Goal: Task Accomplishment & Management: Complete application form

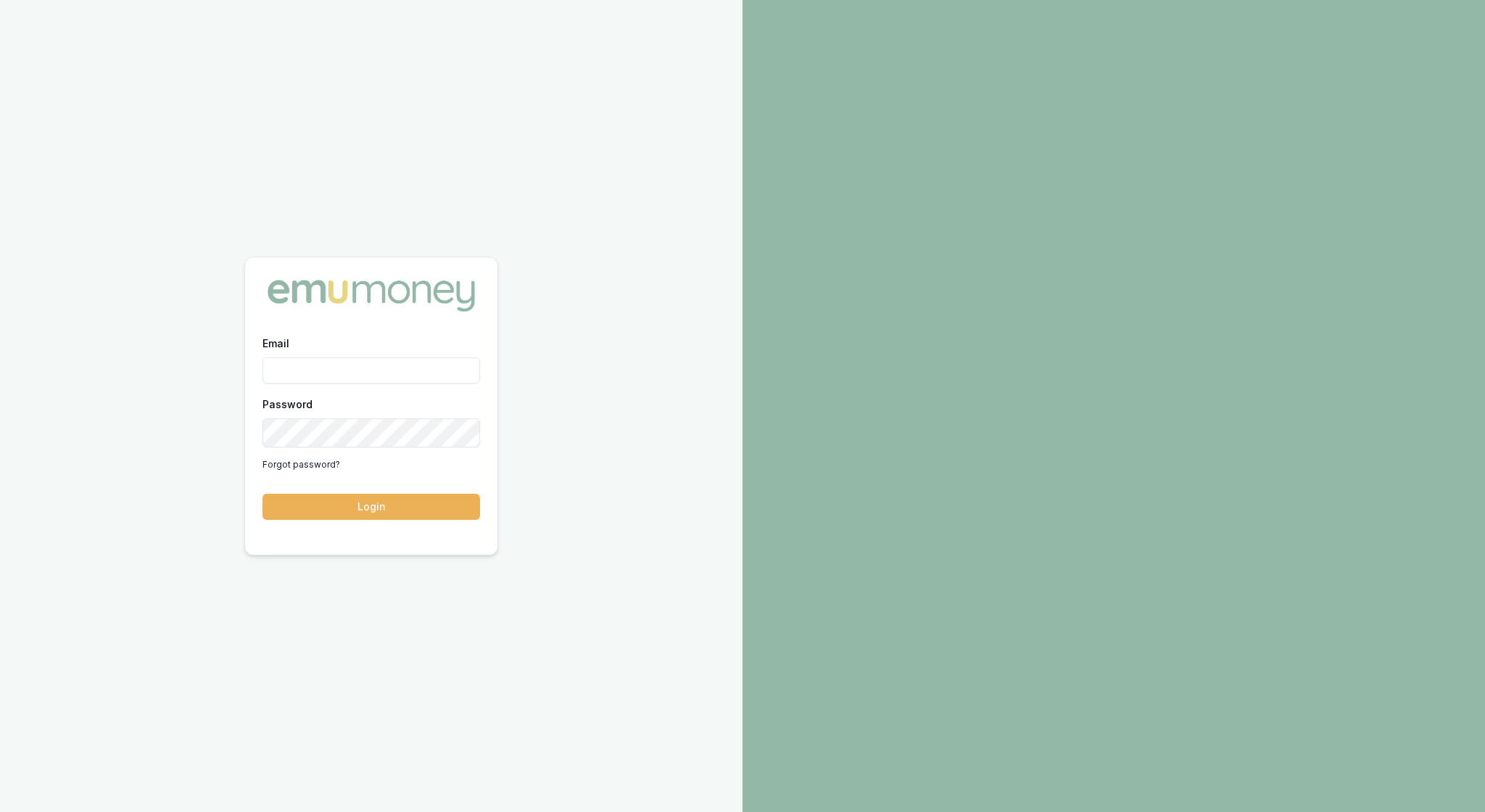
type input "rachael.connors@emumoney.com.au"
click at [386, 513] on button "Login" at bounding box center [371, 507] width 217 height 26
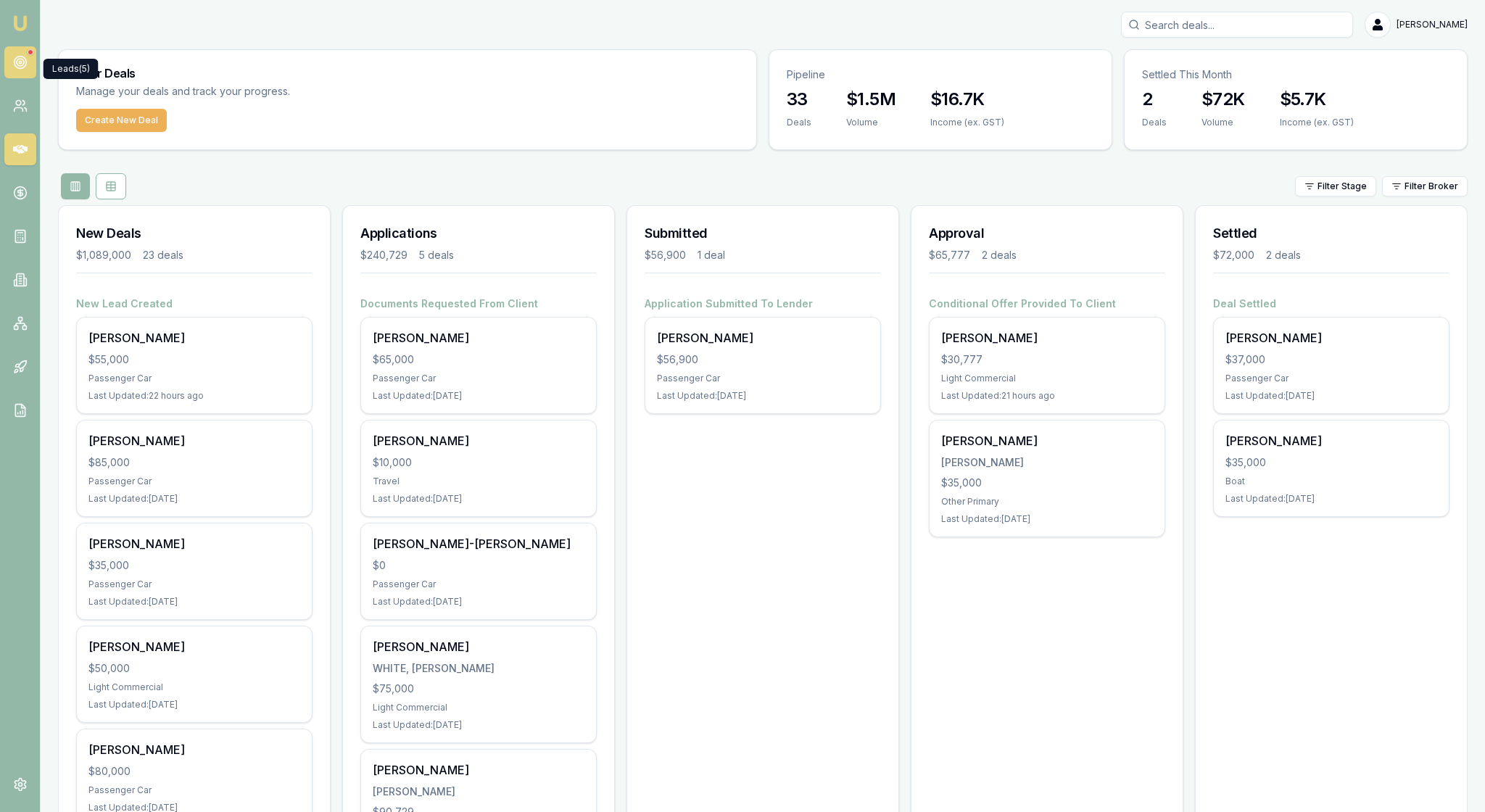
click at [31, 78] on link at bounding box center [20, 62] width 32 height 32
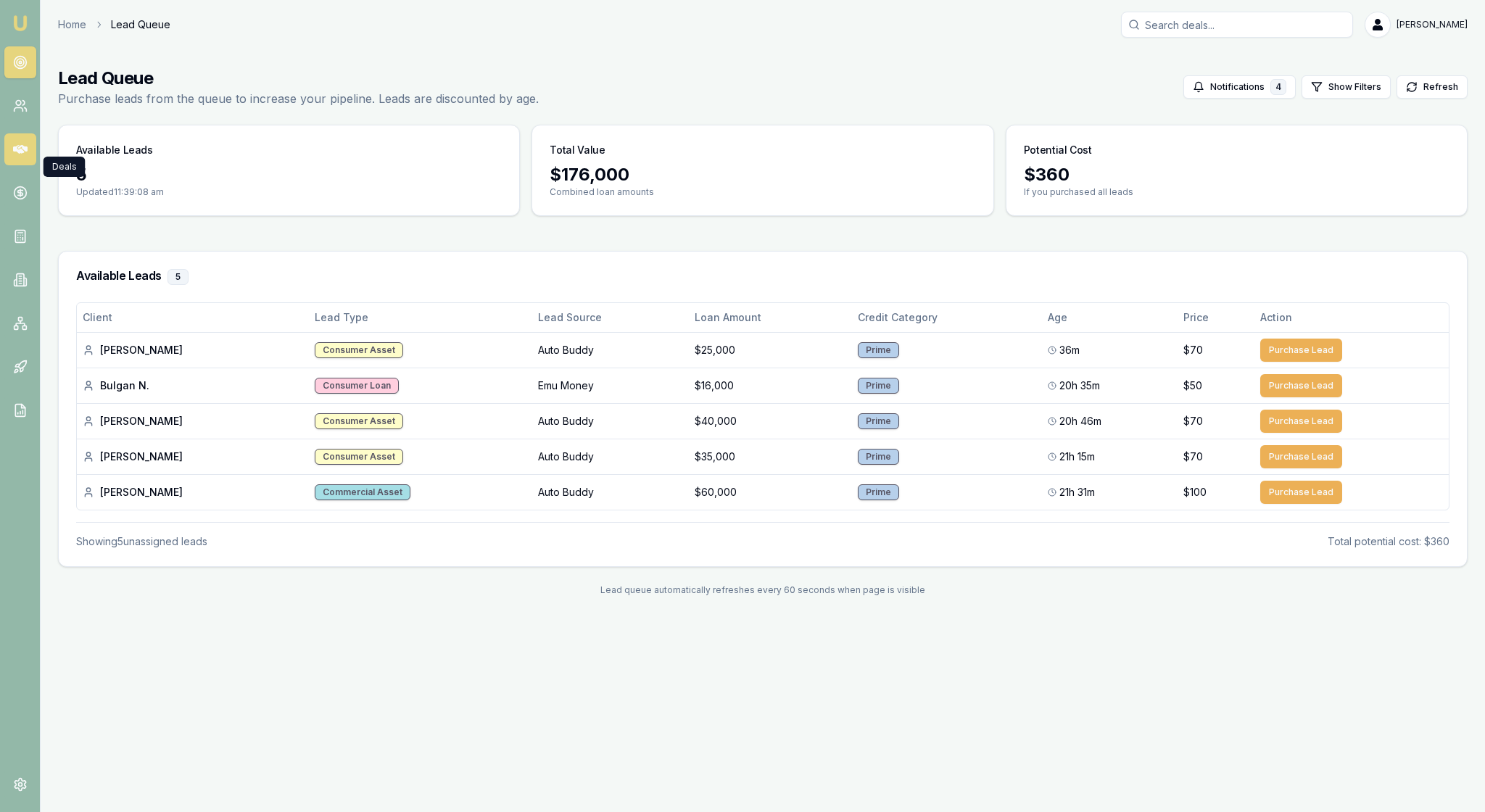
click at [21, 157] on icon at bounding box center [21, 150] width 15 height 15
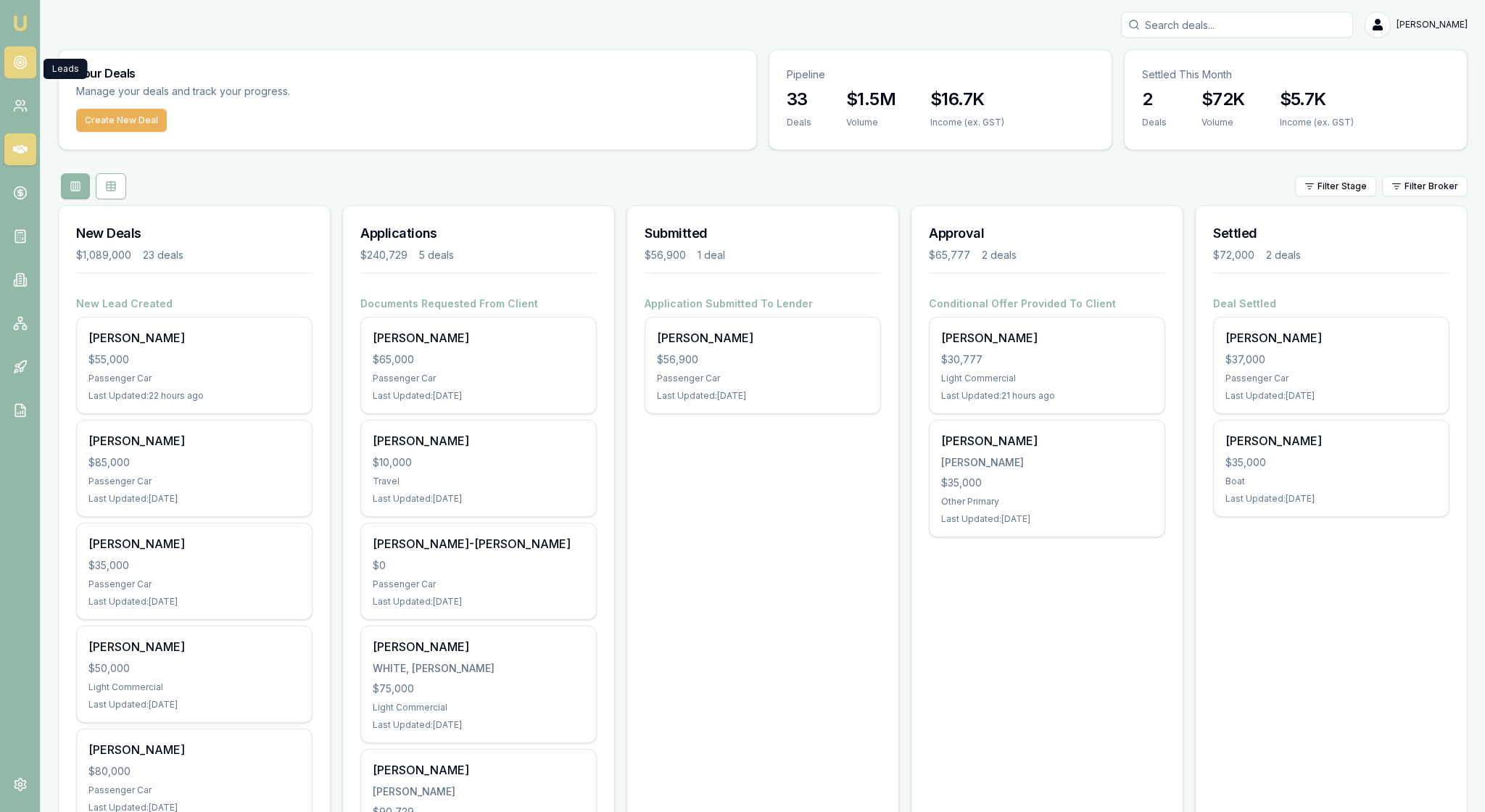
click at [25, 65] on icon at bounding box center [21, 63] width 15 height 15
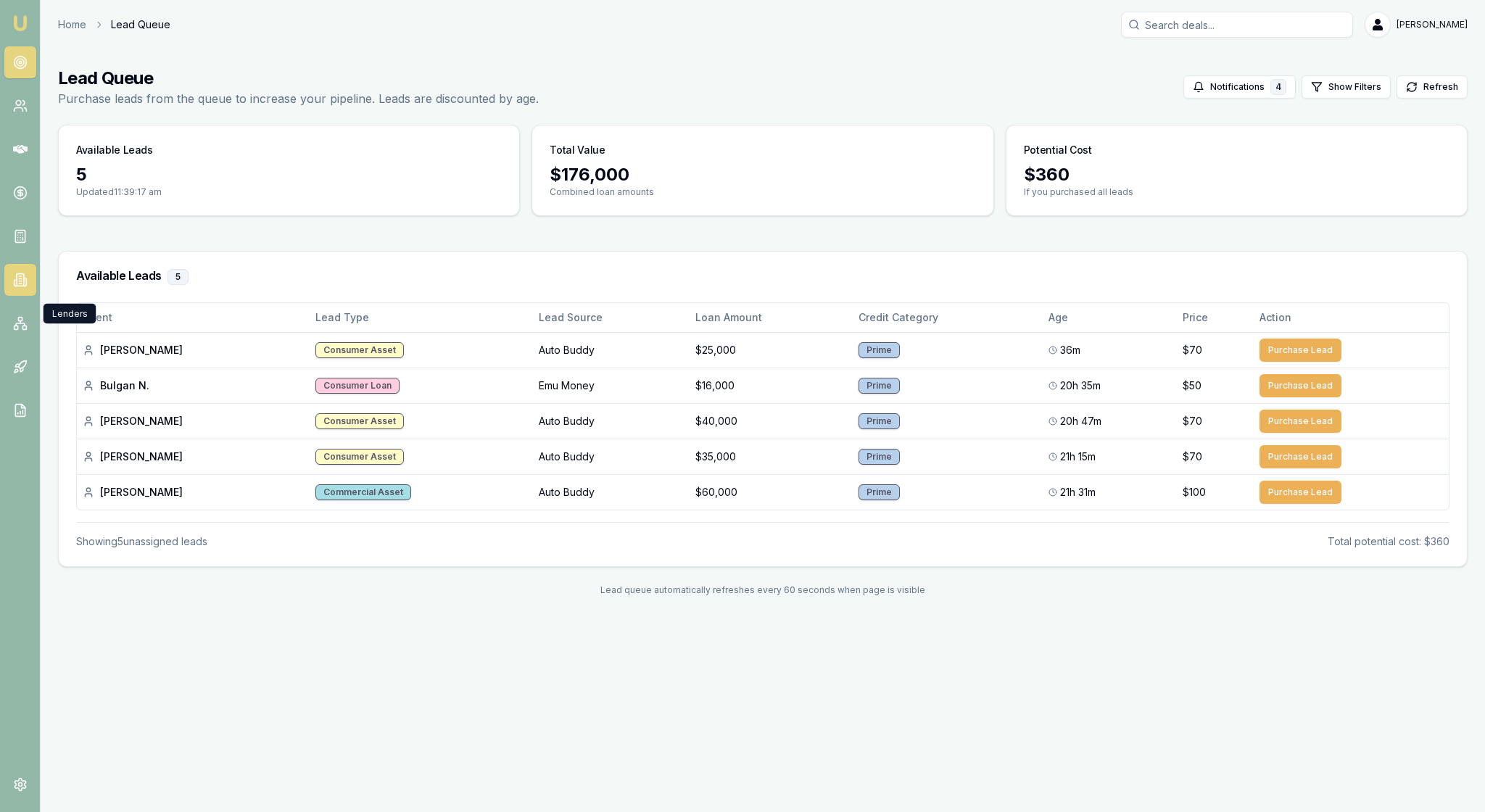
click at [23, 287] on icon at bounding box center [21, 280] width 15 height 15
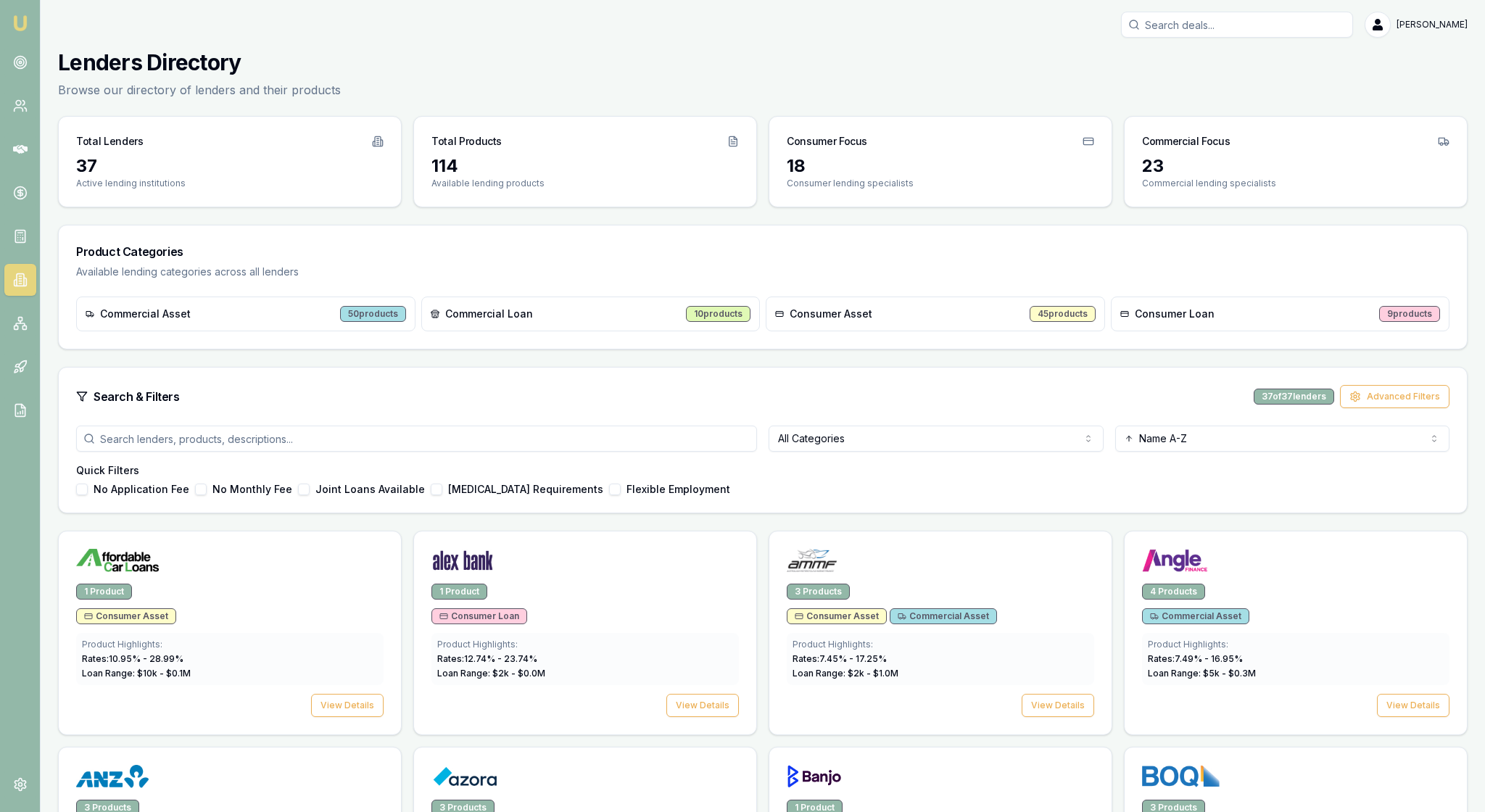
click at [507, 422] on div "Search & Filters 37 of 37 lenders Advanced Filters" at bounding box center [763, 397] width 1408 height 58
click at [1078, 490] on html "Emu Broker Rachael Connors Toggle Menu Lenders Directory Browse our directory o…" at bounding box center [742, 406] width 1485 height 812
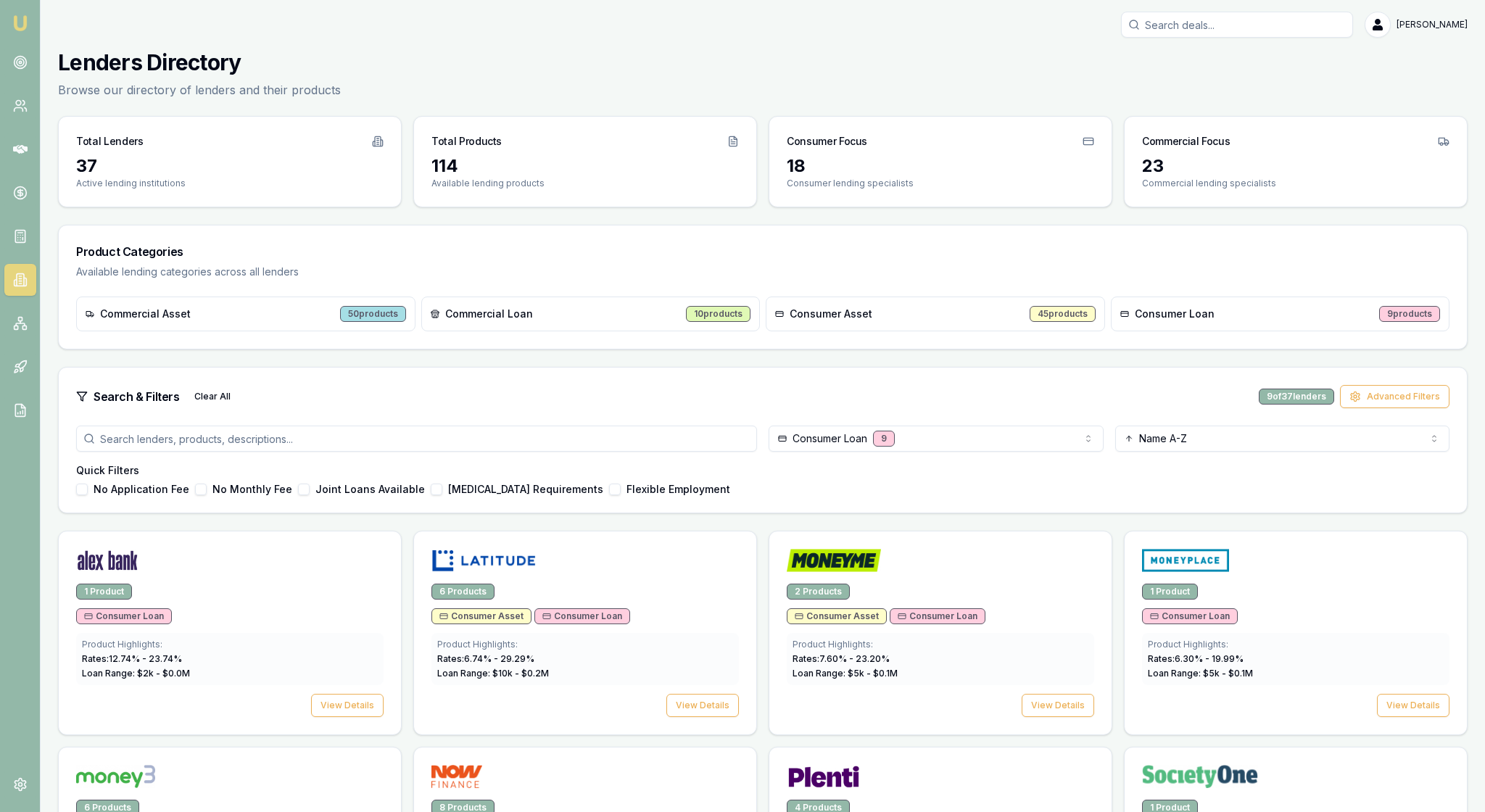
click at [941, 495] on div "Quick Filters No Application Fee No Monthly Fee Joint Loans Available Low Incom…" at bounding box center [763, 479] width 1373 height 32
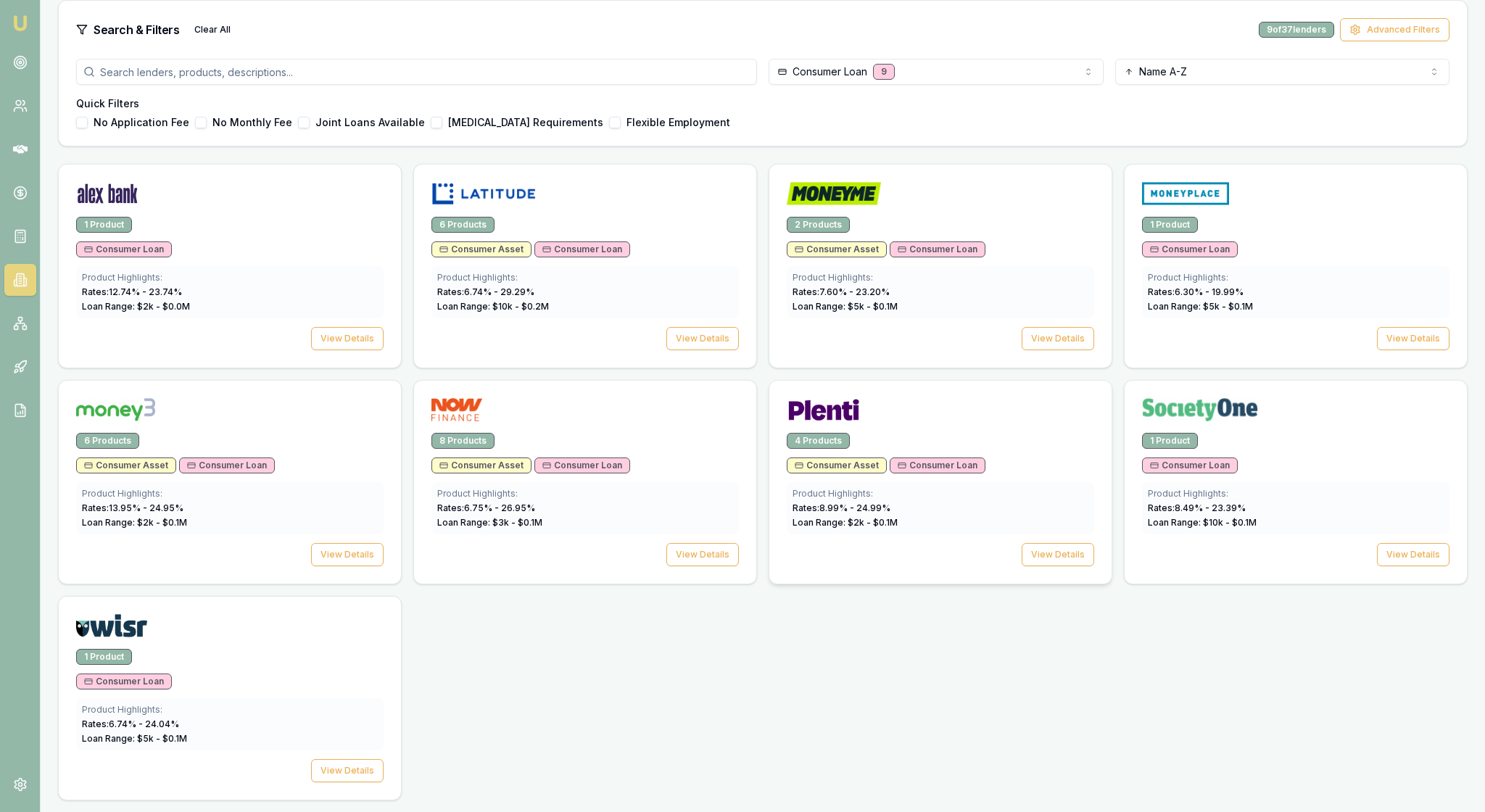
scroll to position [457, 0]
click at [692, 346] on button "View Details" at bounding box center [702, 339] width 73 height 23
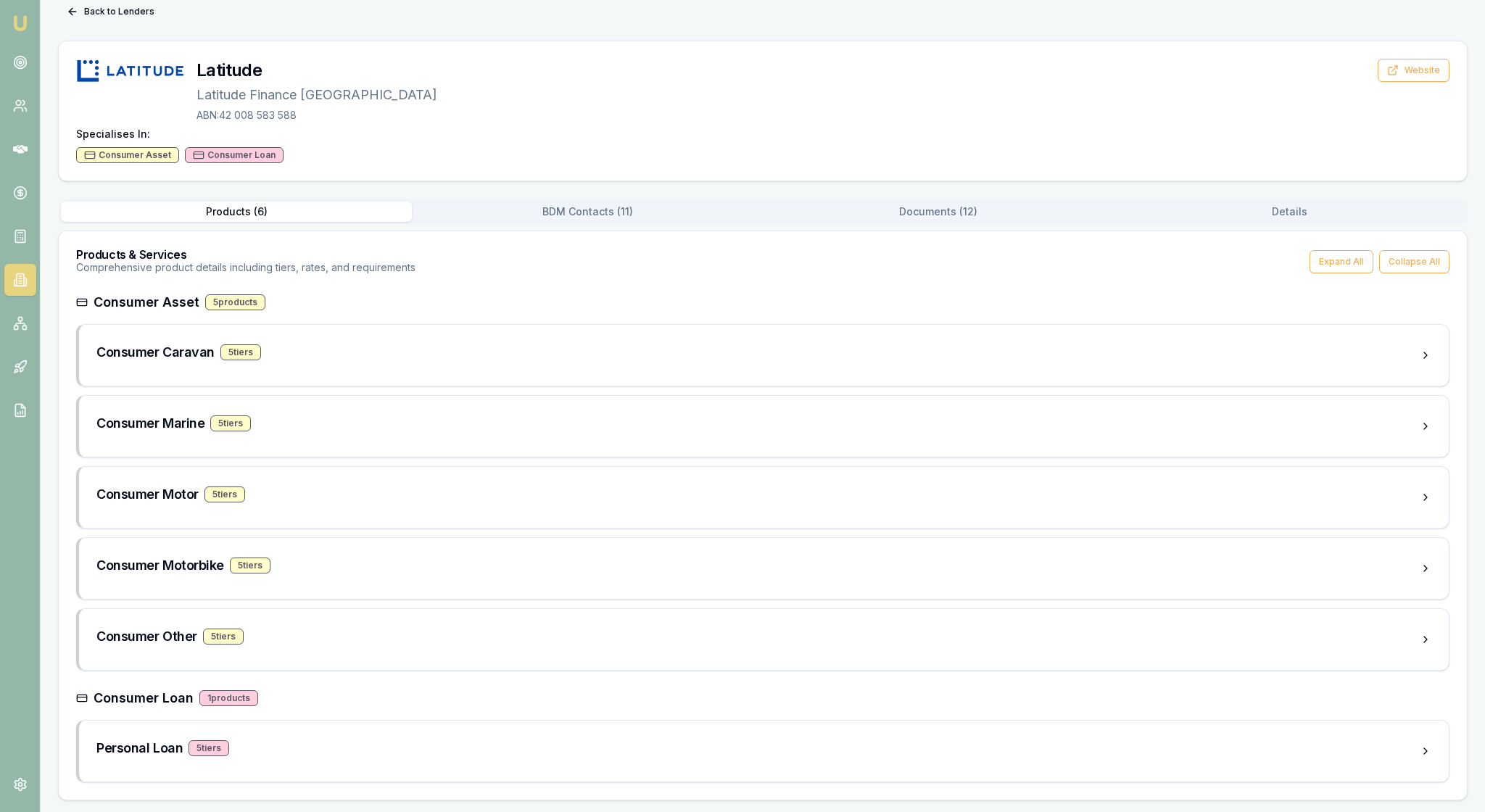
scroll to position [58, 0]
click at [935, 222] on button "Documents ( 12 )" at bounding box center [938, 211] width 351 height 21
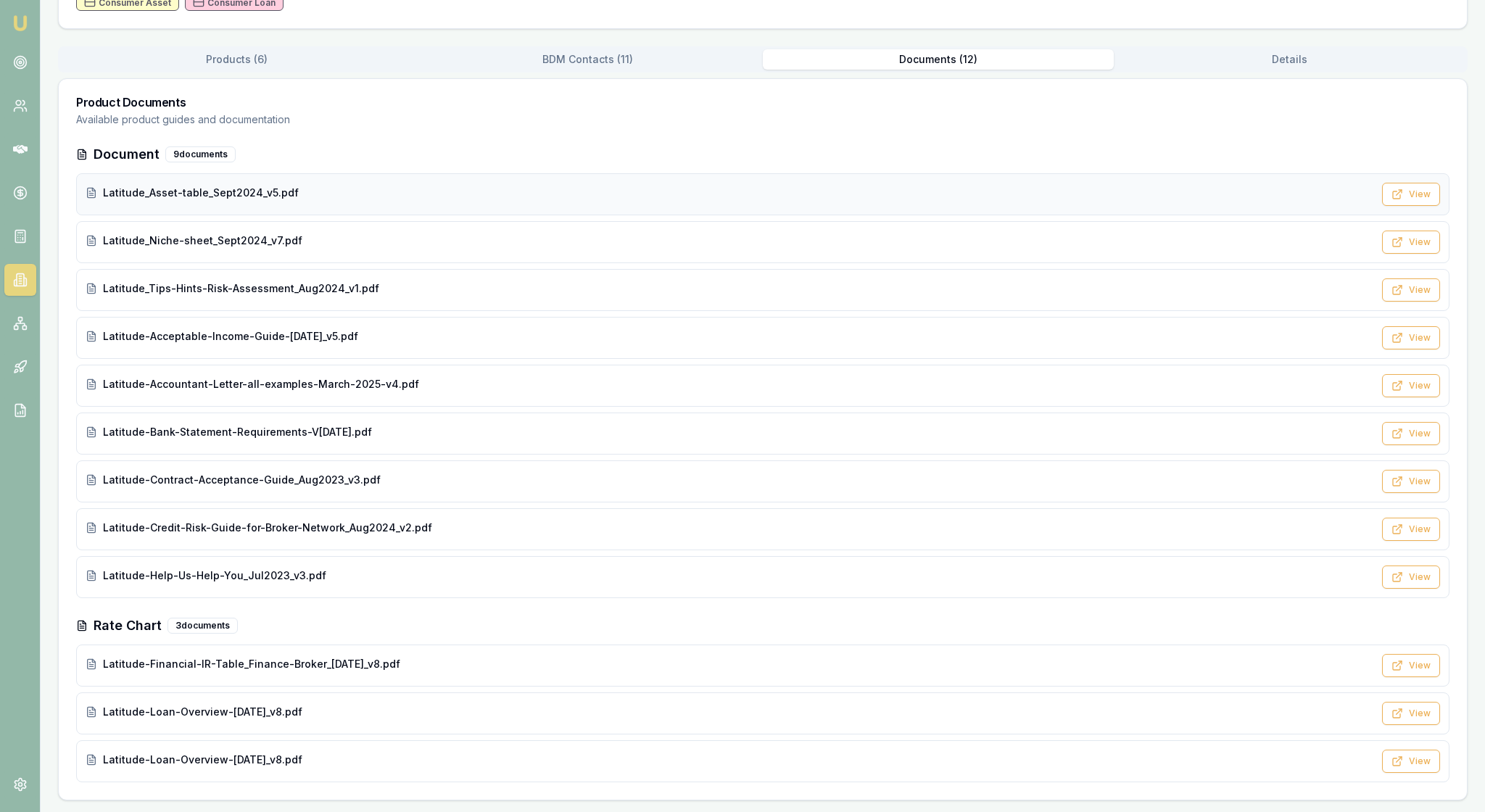
scroll to position [344, 0]
click at [645, 425] on div "Latitude-Bank-Statement-Requirements-V3-Oct-2023.pdf" at bounding box center [730, 432] width 1287 height 15
click at [1393, 422] on button "View" at bounding box center [1411, 434] width 58 height 23
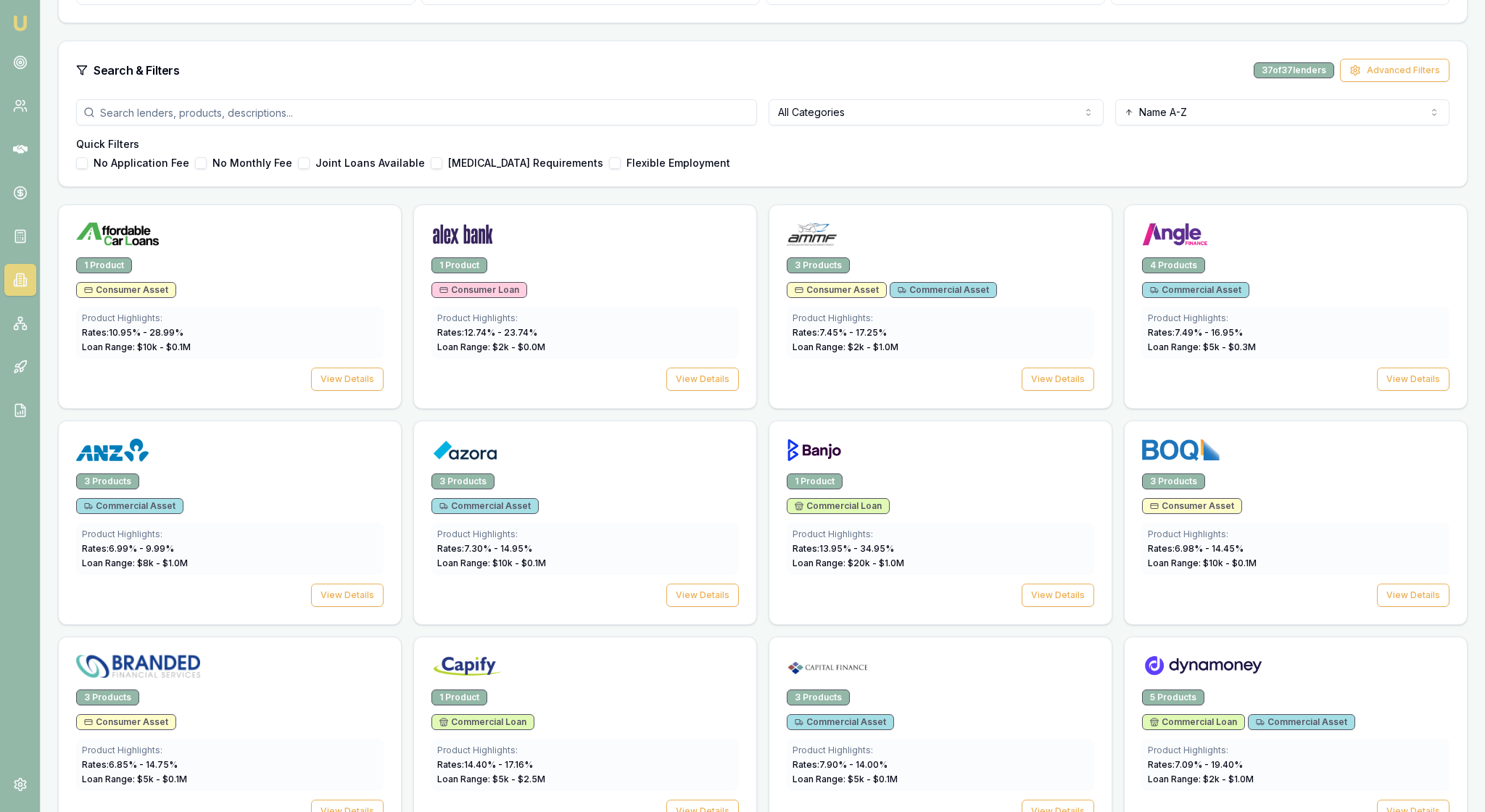
scroll to position [286, 0]
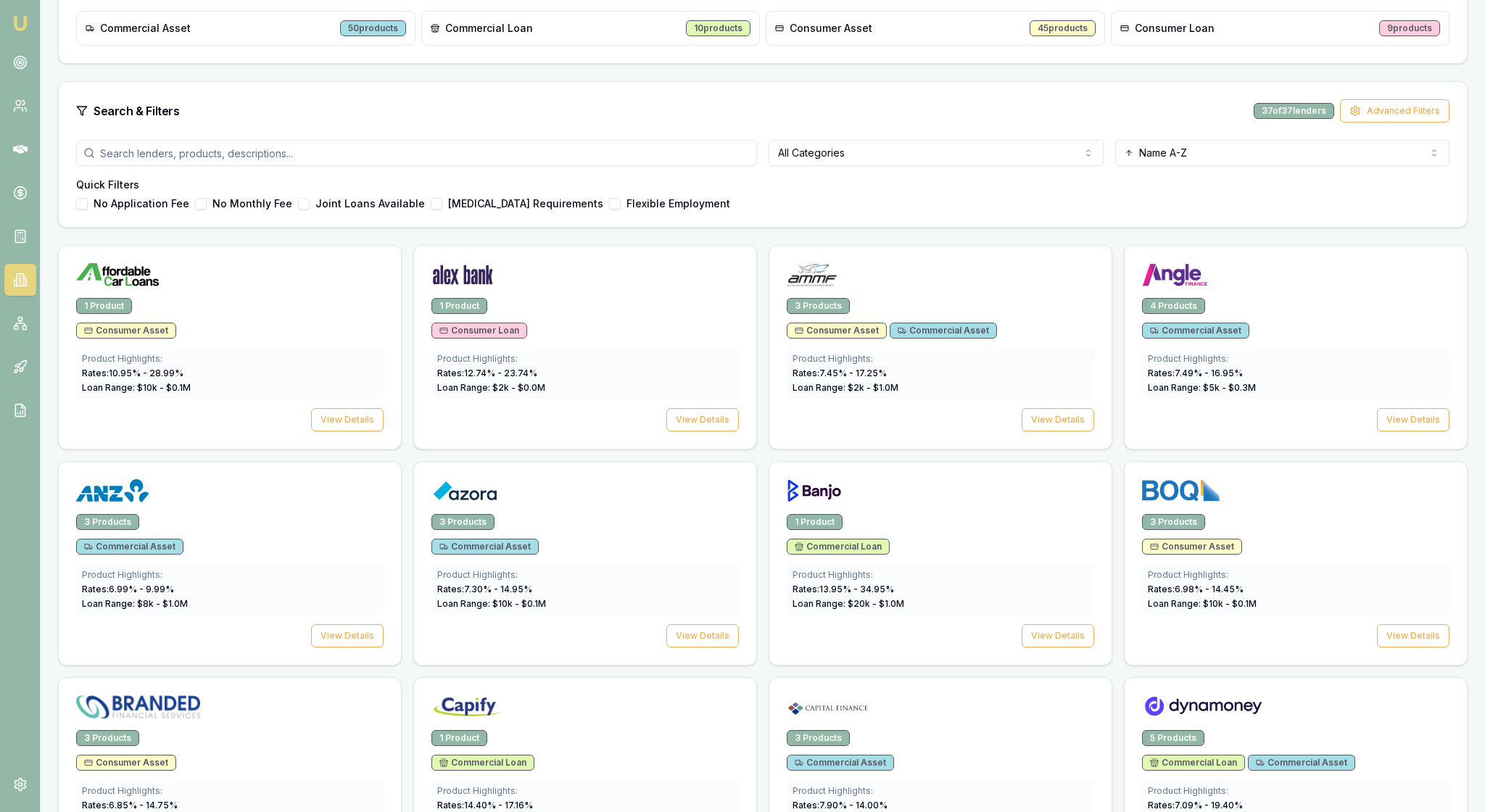
click at [1079, 206] on html "Emu Broker Rachael Connors Toggle Menu Lenders Directory Browse our directory o…" at bounding box center [742, 120] width 1485 height 812
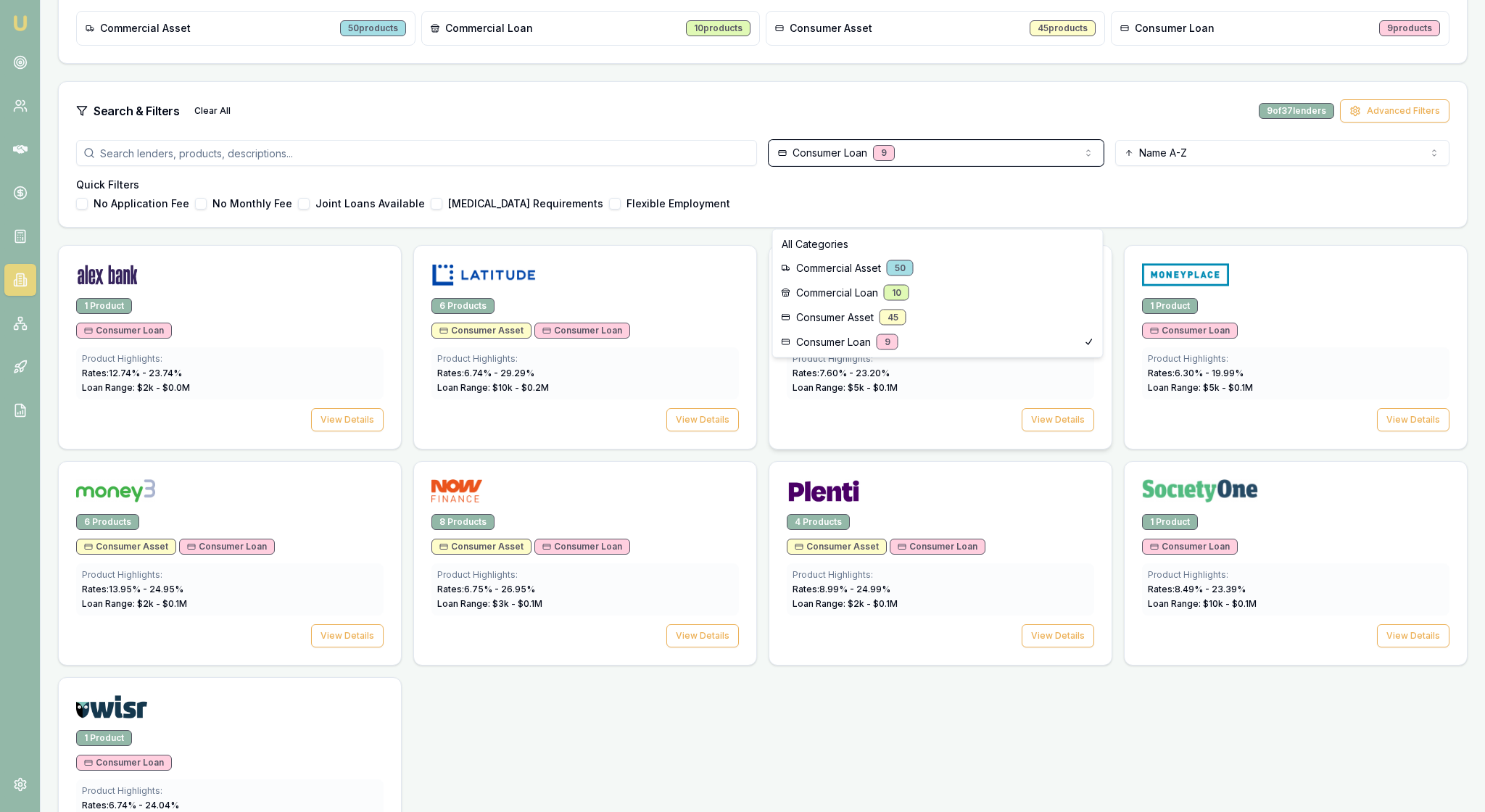
click at [1047, 458] on html "Emu Broker Rachael Connors Toggle Menu Lenders Directory Browse our directory o…" at bounding box center [742, 120] width 1485 height 812
click at [1188, 275] on html "Emu Broker Rachael Connors Toggle Menu Lenders Directory Browse our directory o…" at bounding box center [742, 120] width 1485 height 812
click at [1197, 254] on html "Emu Broker Rachael Connors Toggle Menu Lenders Directory Browse our directory o…" at bounding box center [742, 120] width 1485 height 812
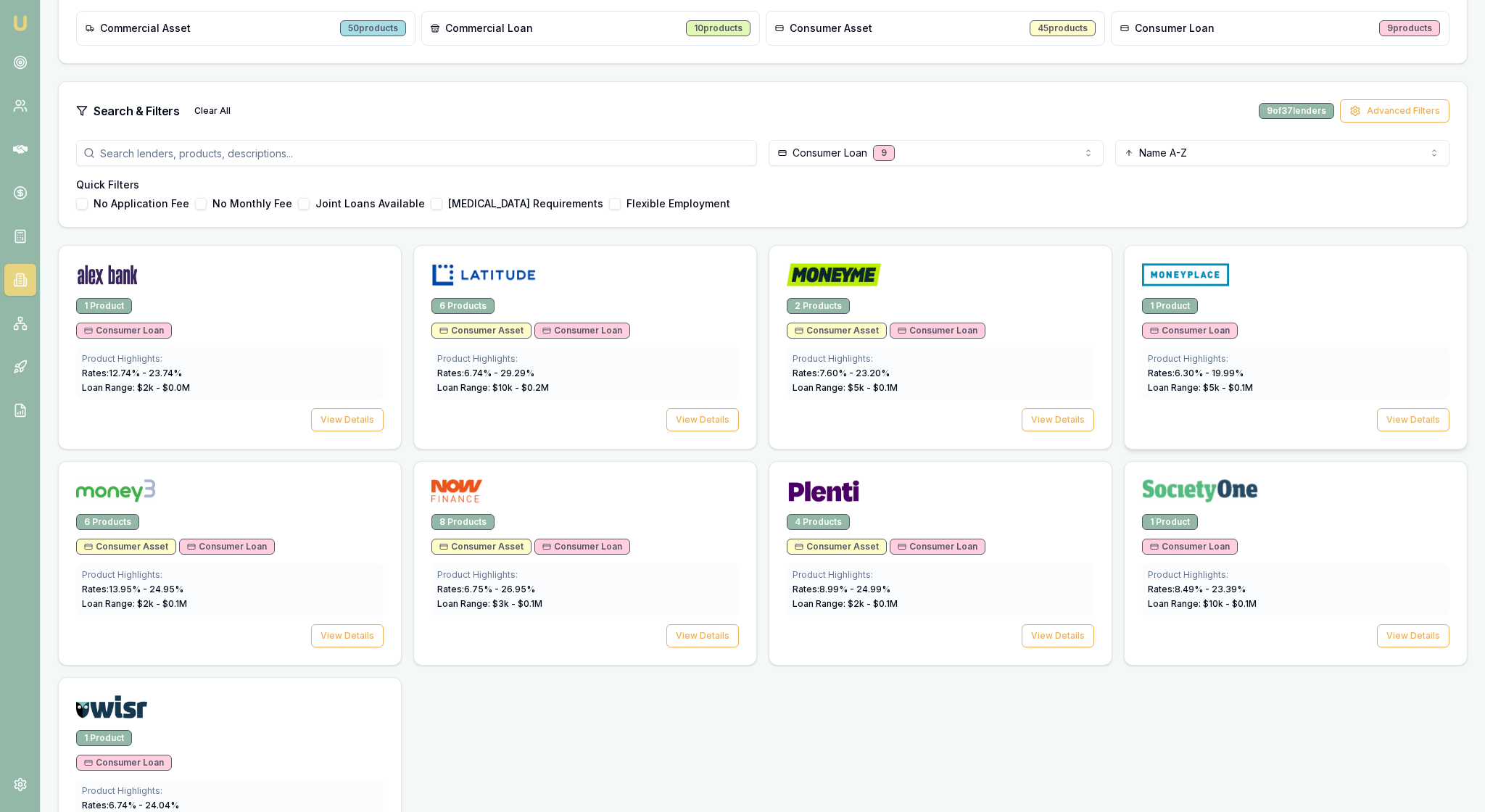
click at [1133, 430] on div "1 Product Consumer Loan Product Highlights: Rates: 6.30 % - 19.99 % Loan Range:…" at bounding box center [1296, 373] width 342 height 151
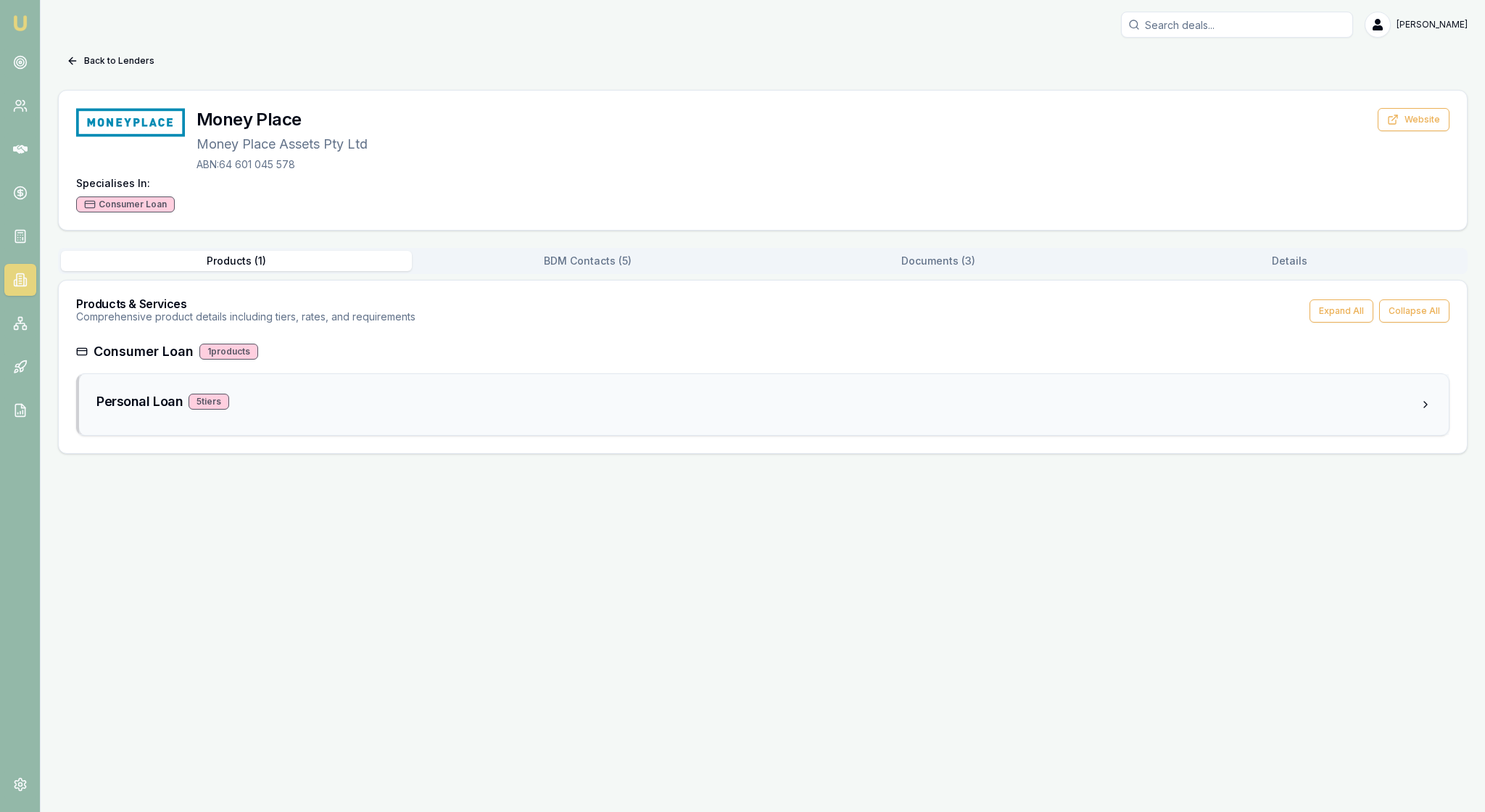
click at [317, 411] on div "Personal Loan 5 tier s" at bounding box center [758, 401] width 1323 height 21
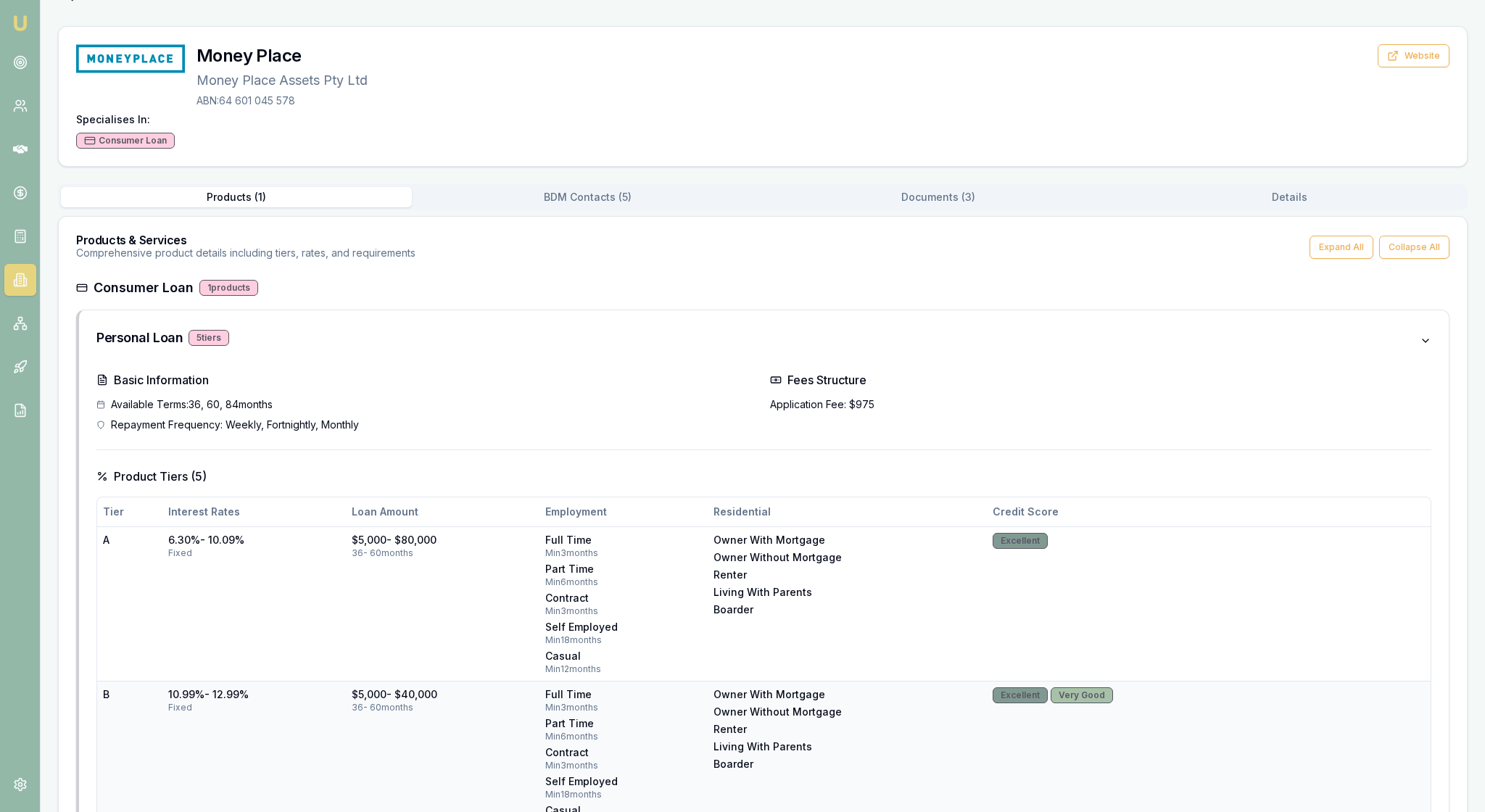
scroll to position [59, 0]
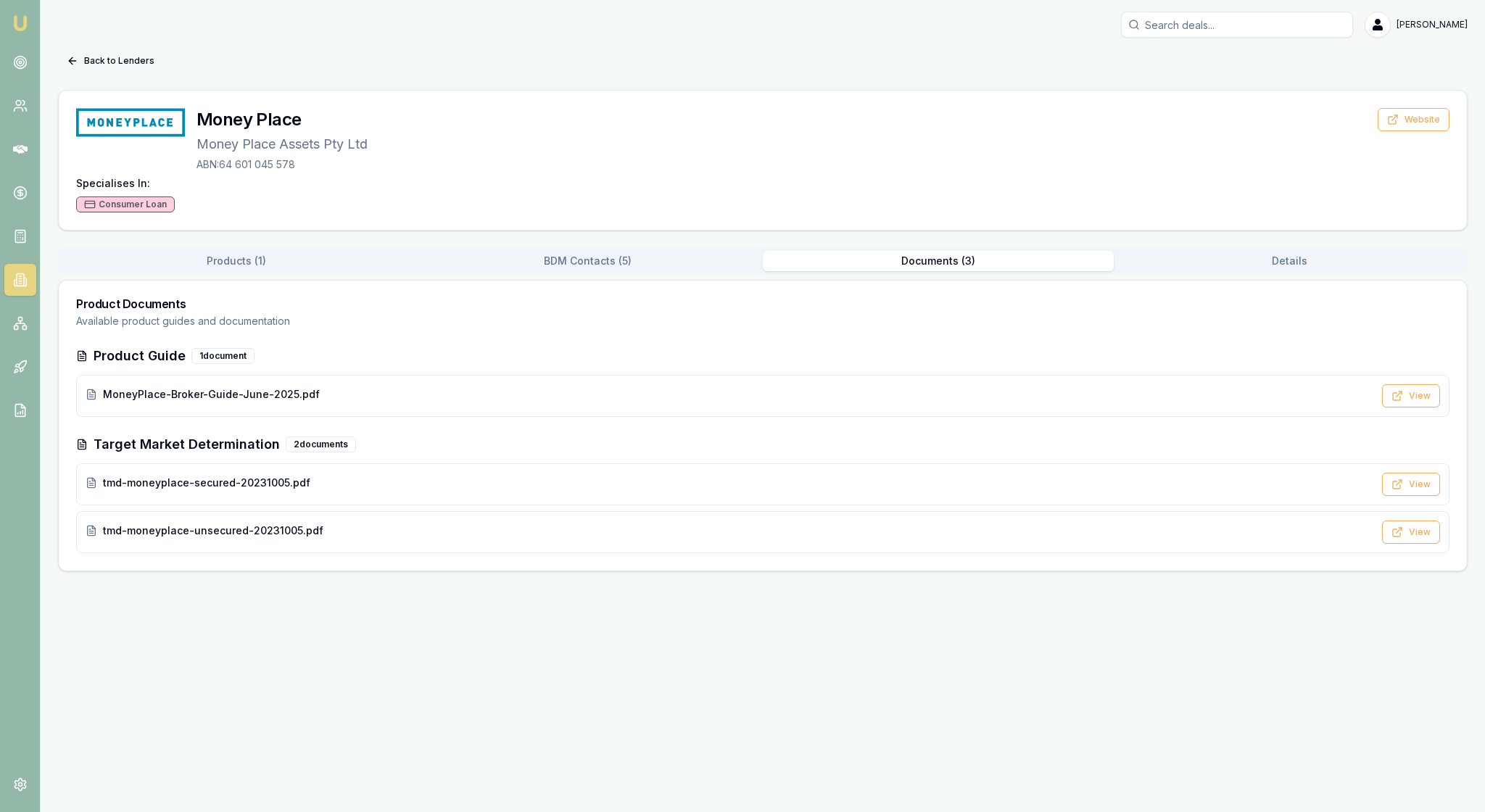
click at [955, 228] on div "Back to Lenders Money Place Money Place Assets Pty Ltd ABN: 64 601 045 578 Webs…" at bounding box center [763, 311] width 1410 height 522
click at [1406, 496] on button "View" at bounding box center [1411, 484] width 58 height 23
click at [1389, 544] on button "View" at bounding box center [1411, 532] width 58 height 23
click at [1406, 407] on button "View" at bounding box center [1411, 396] width 58 height 23
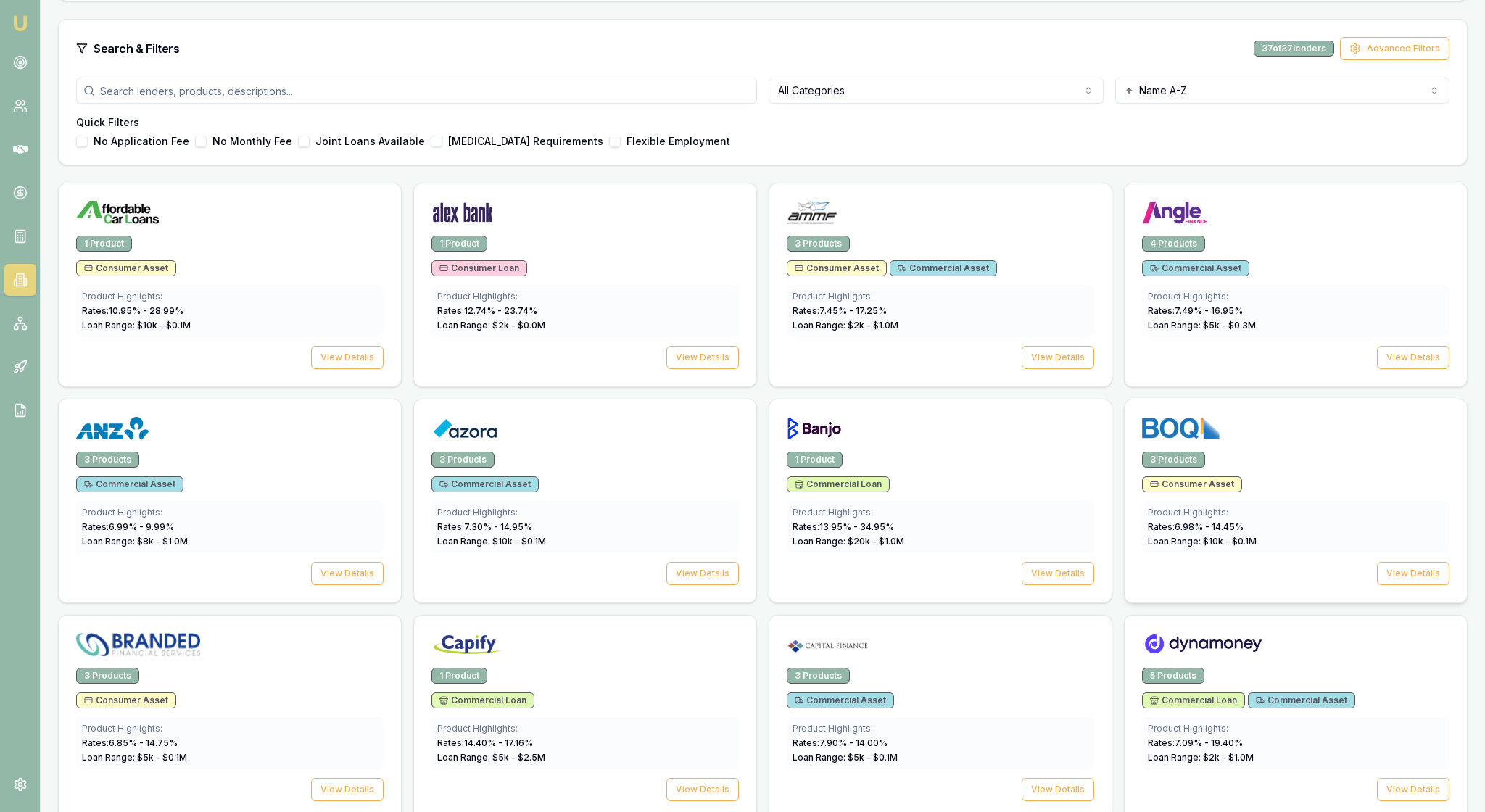
scroll to position [322, 0]
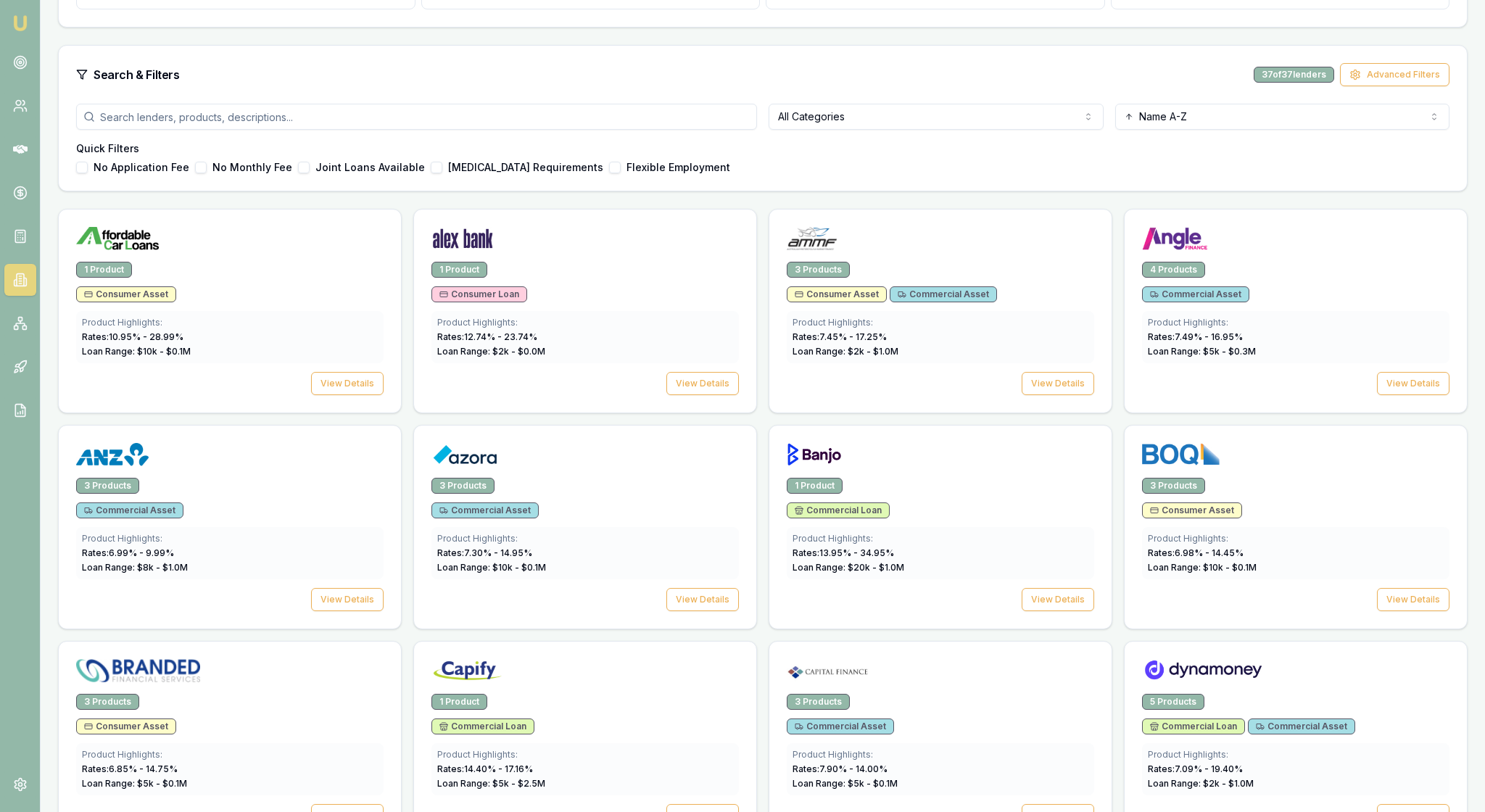
click at [1045, 174] on html "Emu Broker Rachael Connors Toggle Menu Lenders Directory Browse our directory o…" at bounding box center [742, 83] width 1485 height 812
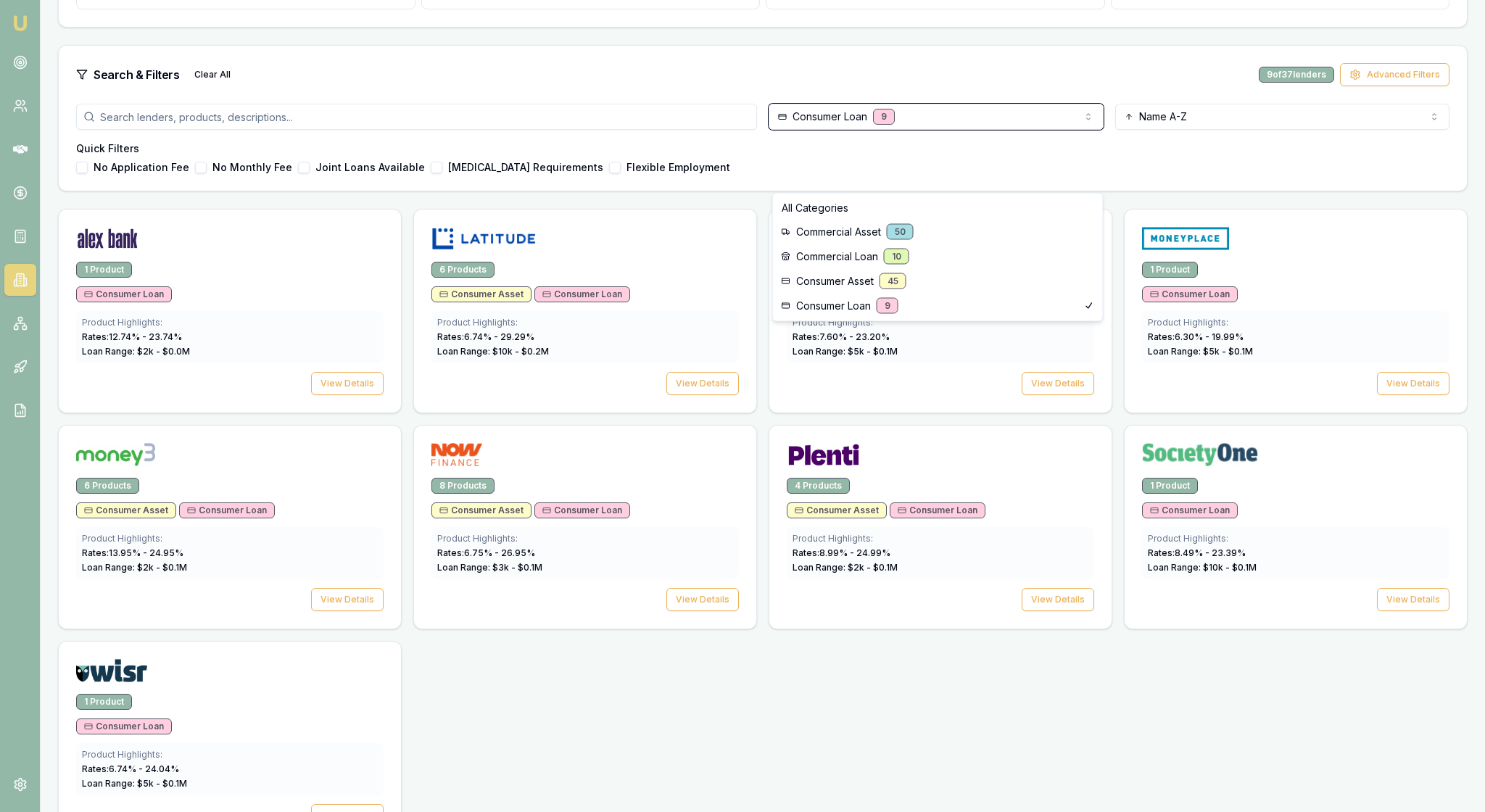
click at [335, 490] on html "Emu Broker Rachael Connors Toggle Menu Lenders Directory Browse our directory o…" at bounding box center [742, 83] width 1485 height 812
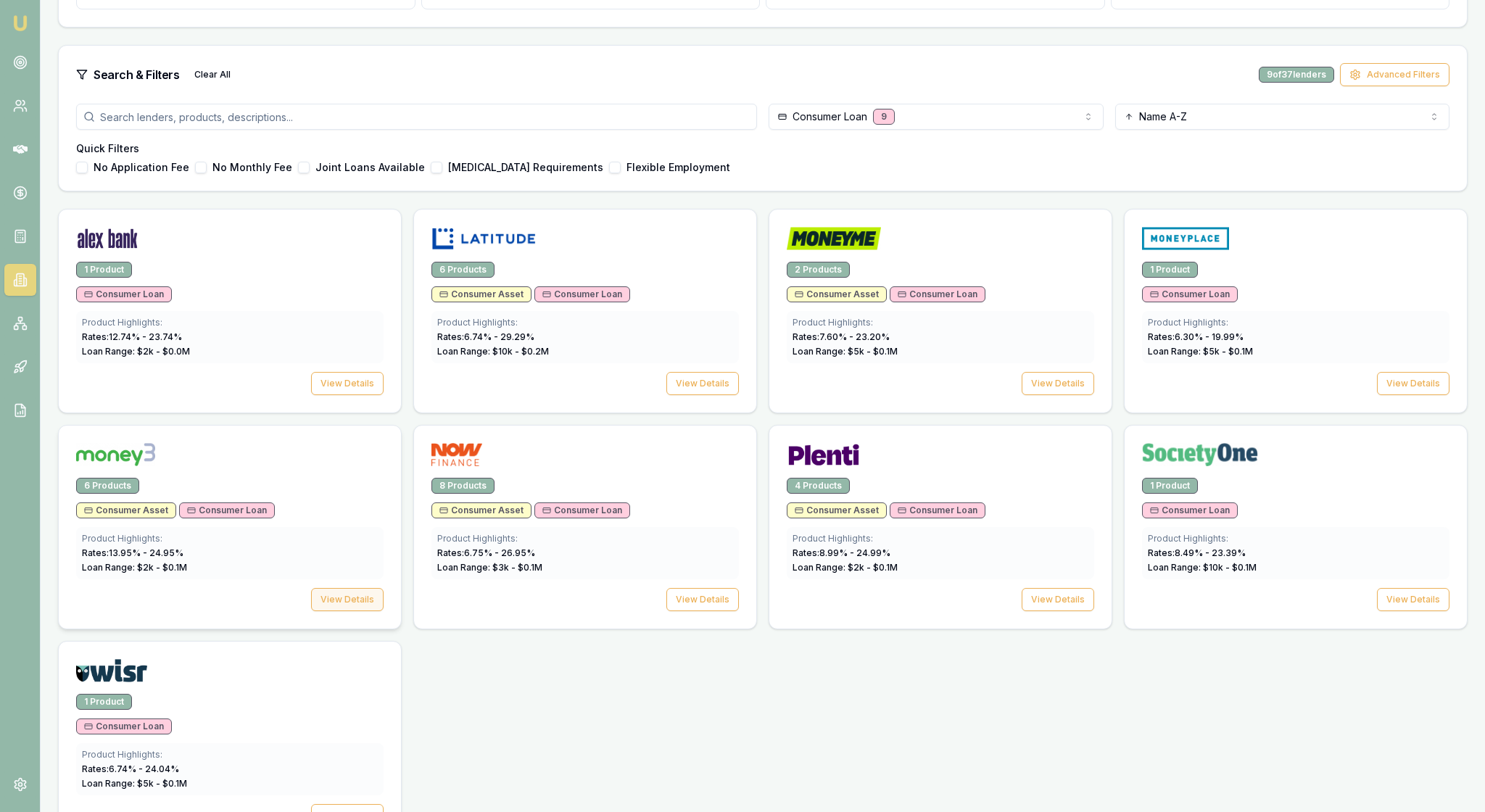
click at [350, 611] on button "View Details" at bounding box center [347, 600] width 73 height 23
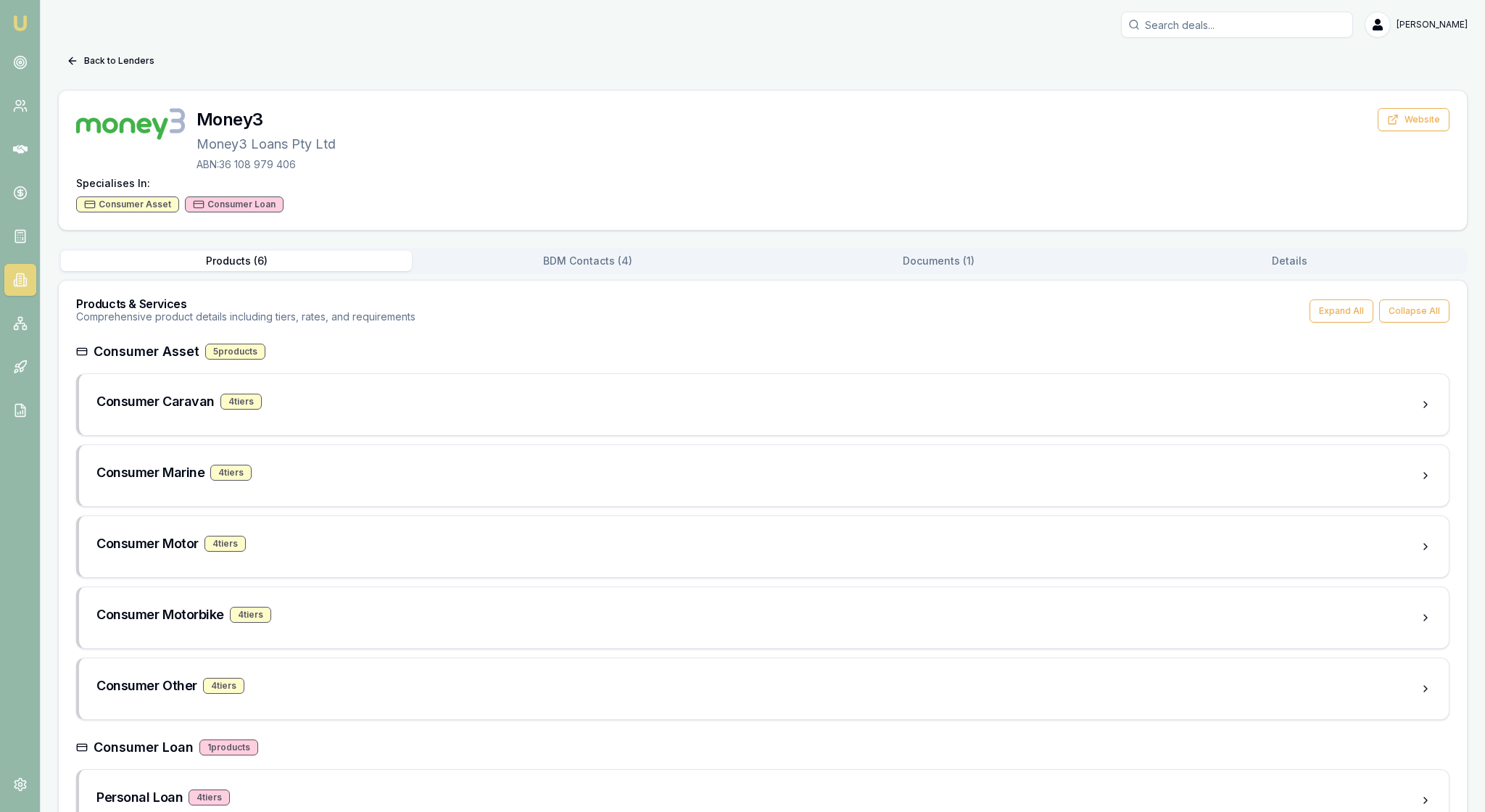
click at [937, 271] on button "Documents ( 1 )" at bounding box center [938, 261] width 351 height 21
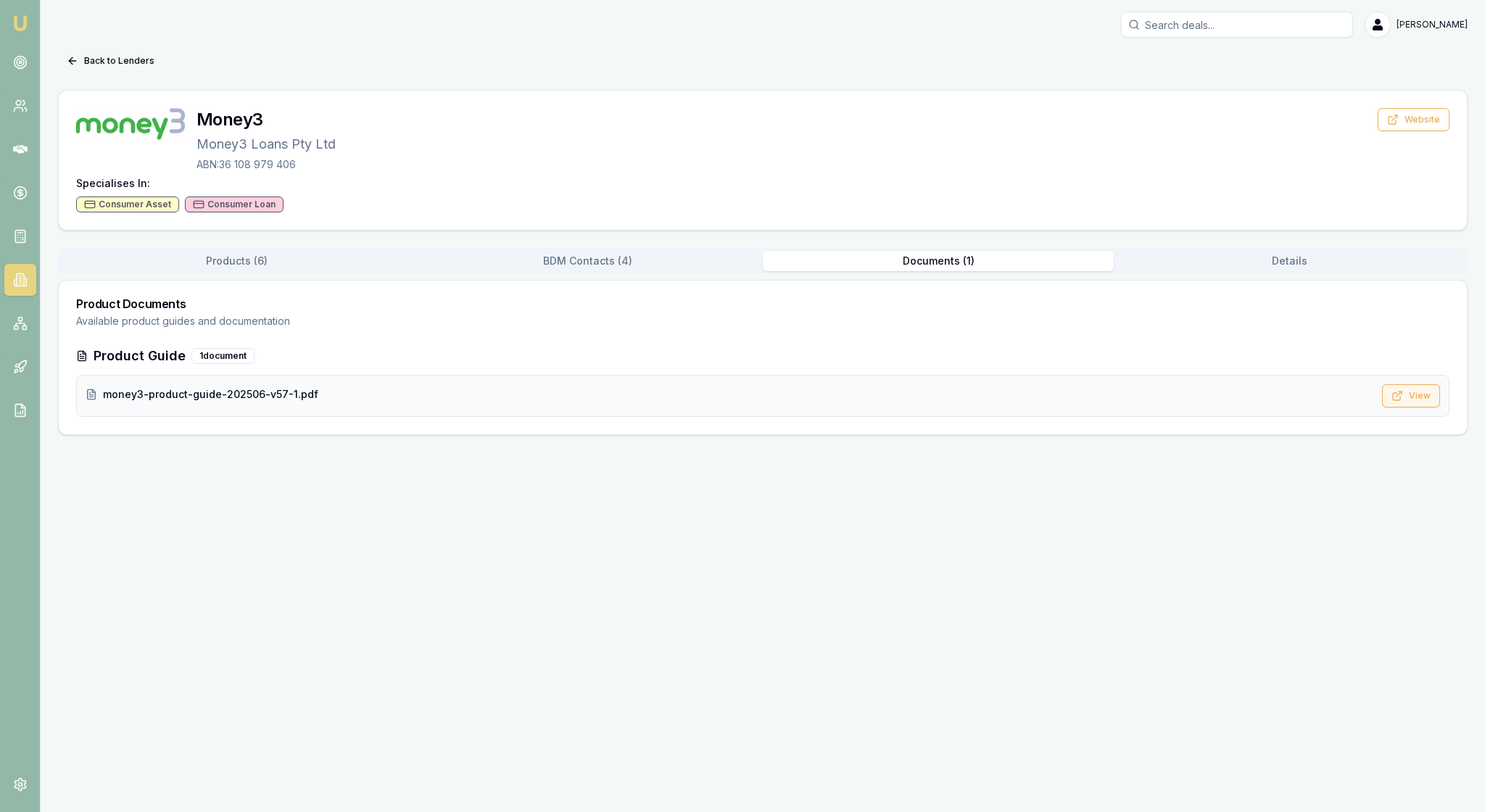
click at [1404, 407] on button "View" at bounding box center [1411, 396] width 58 height 23
click at [27, 65] on icon at bounding box center [21, 63] width 15 height 15
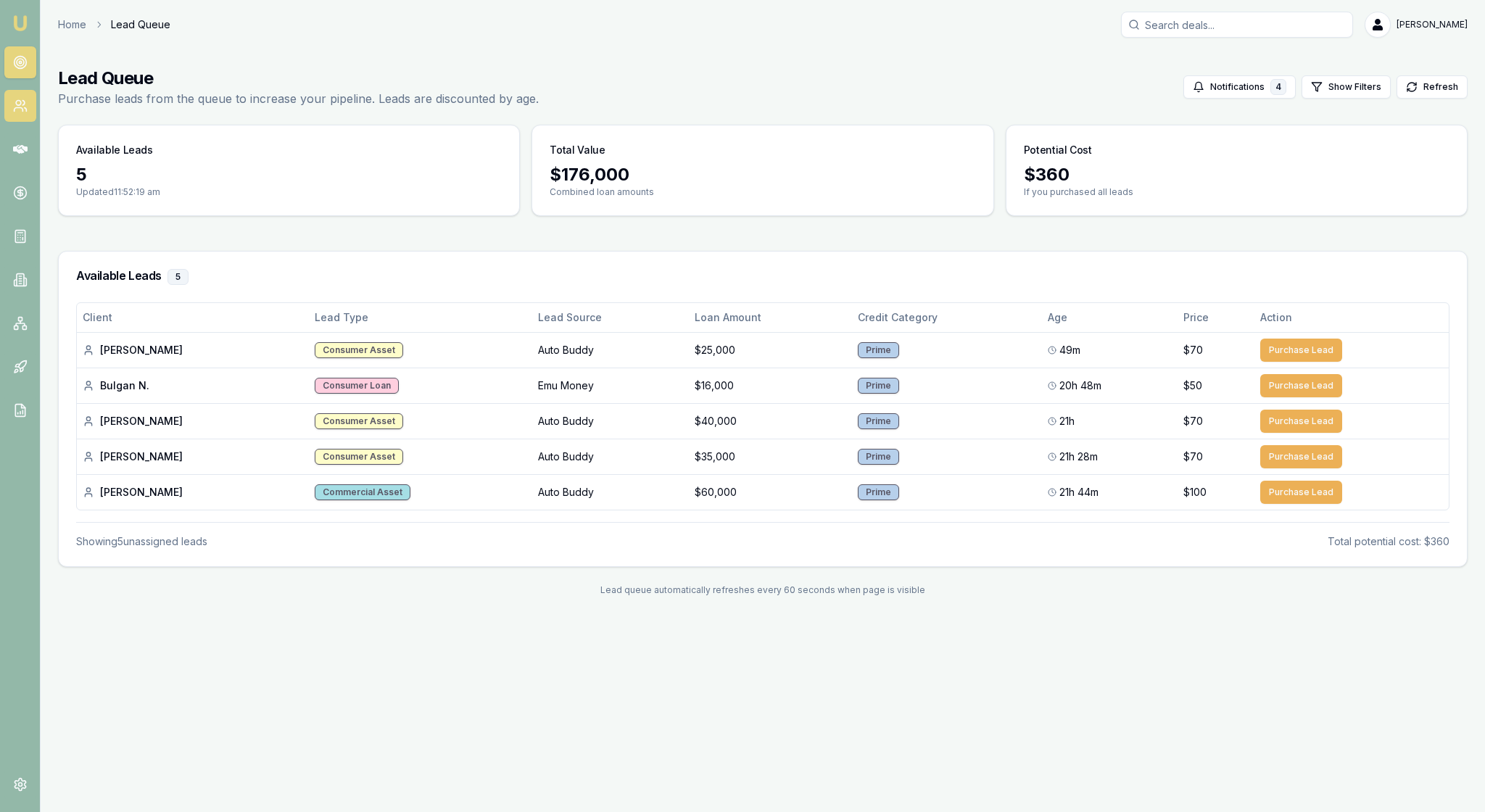
click at [13, 121] on link at bounding box center [20, 106] width 32 height 32
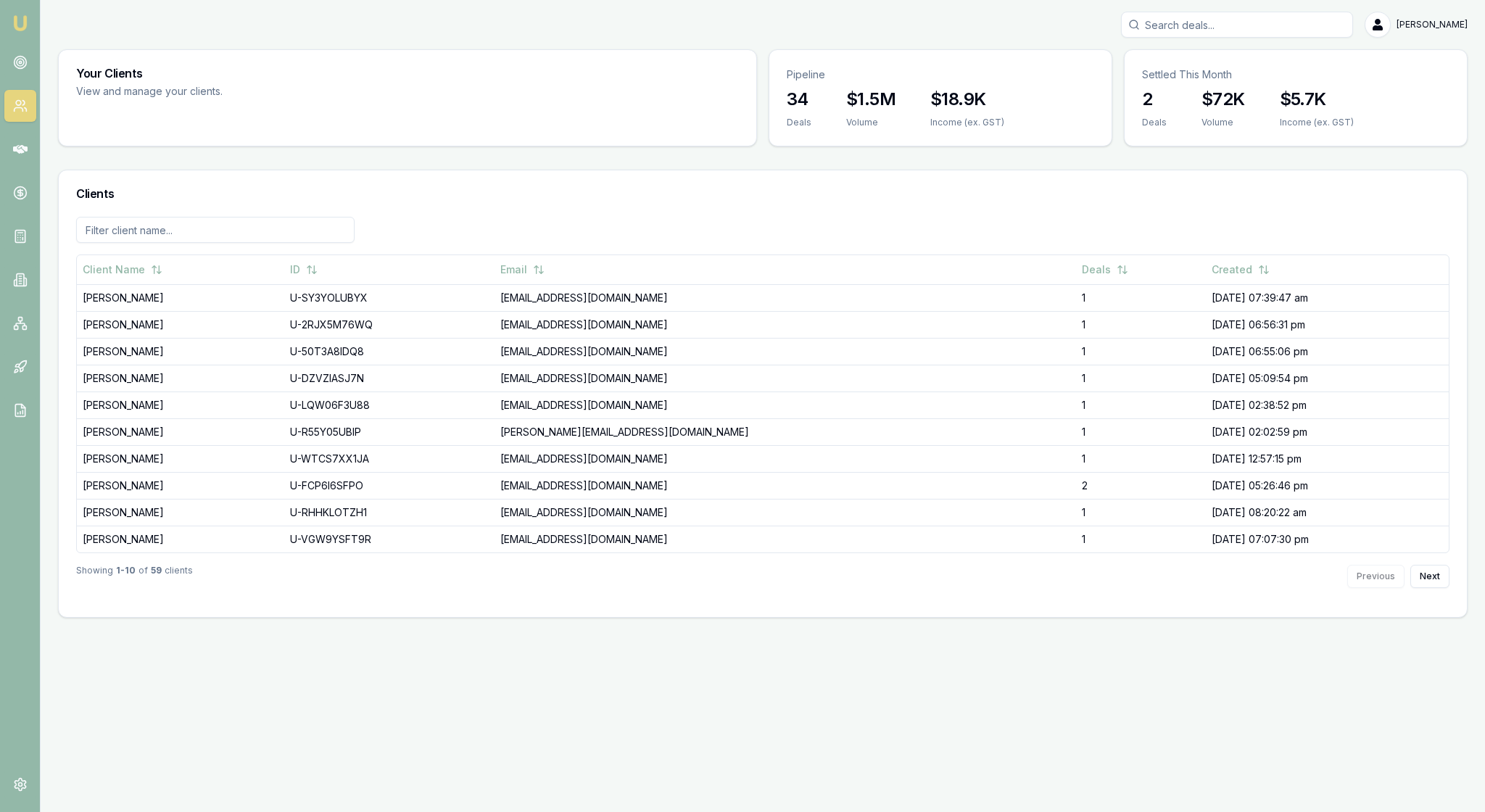
click at [15, 16] on img at bounding box center [20, 23] width 17 height 17
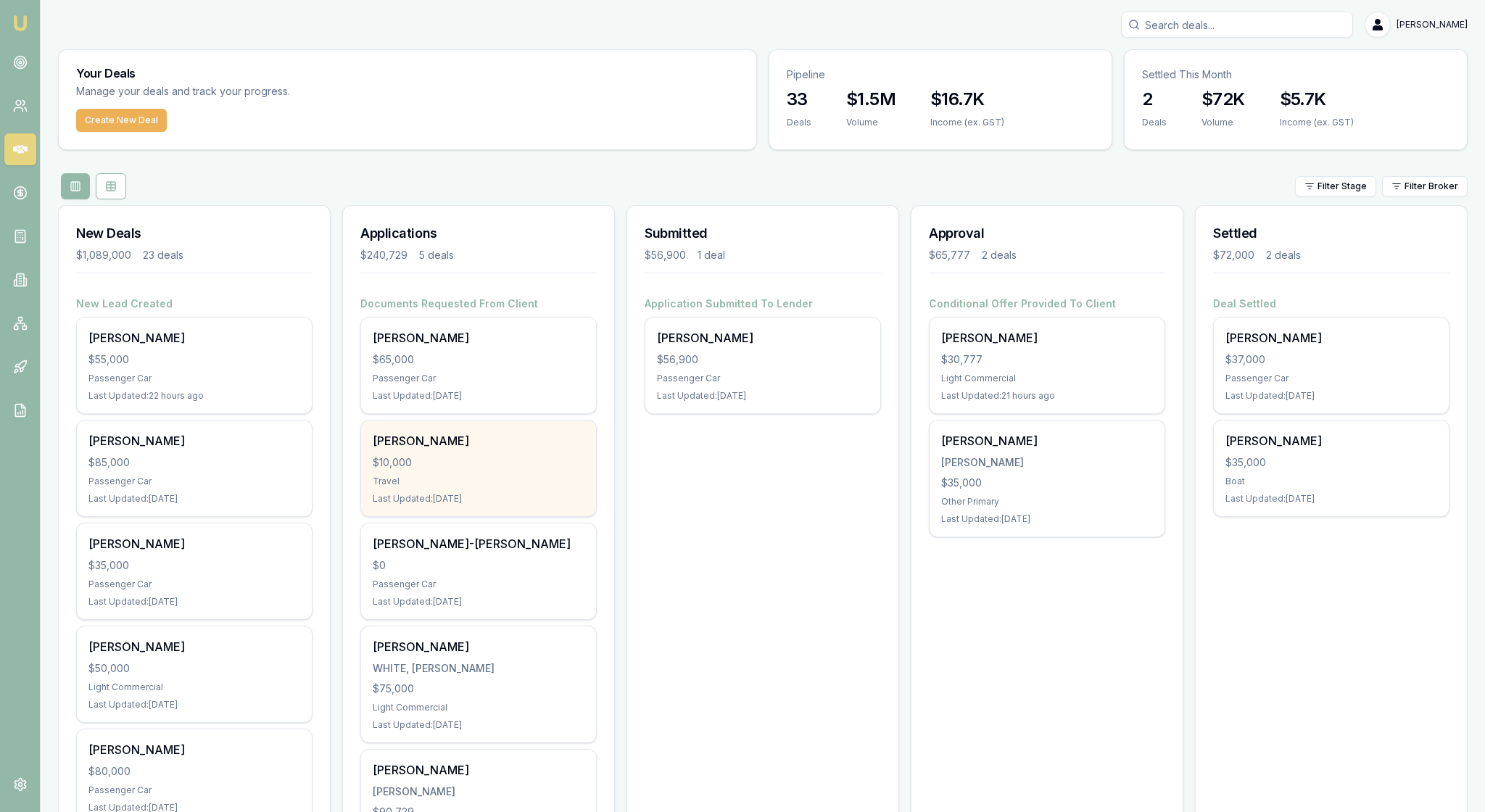
click at [513, 470] on div "$10,000" at bounding box center [478, 463] width 212 height 15
click at [486, 516] on div "Brooke Adams $10,000 Travel Last Updated: 24 days ago" at bounding box center [478, 468] width 235 height 96
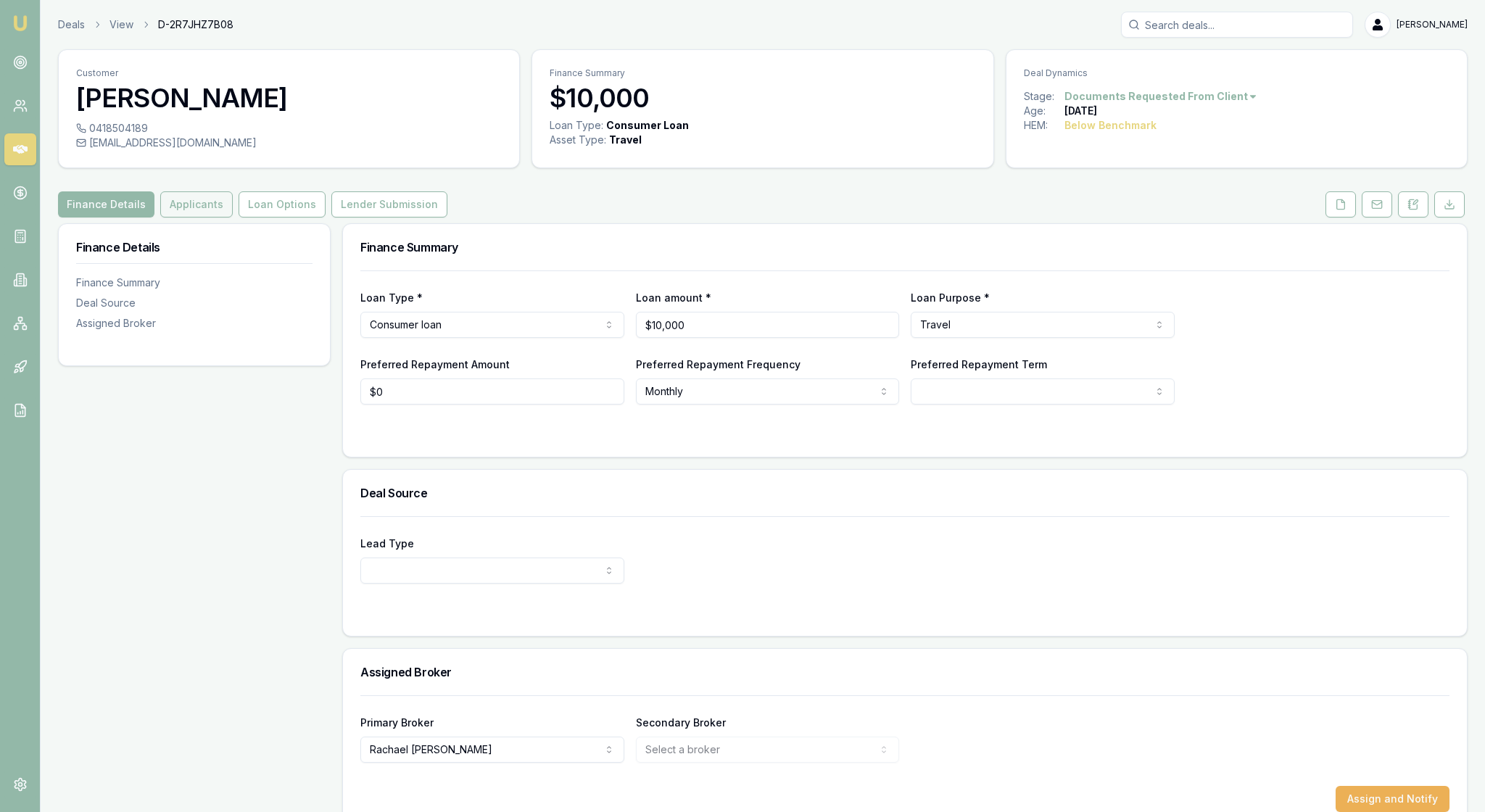
click at [233, 217] on button "Applicants" at bounding box center [197, 205] width 73 height 26
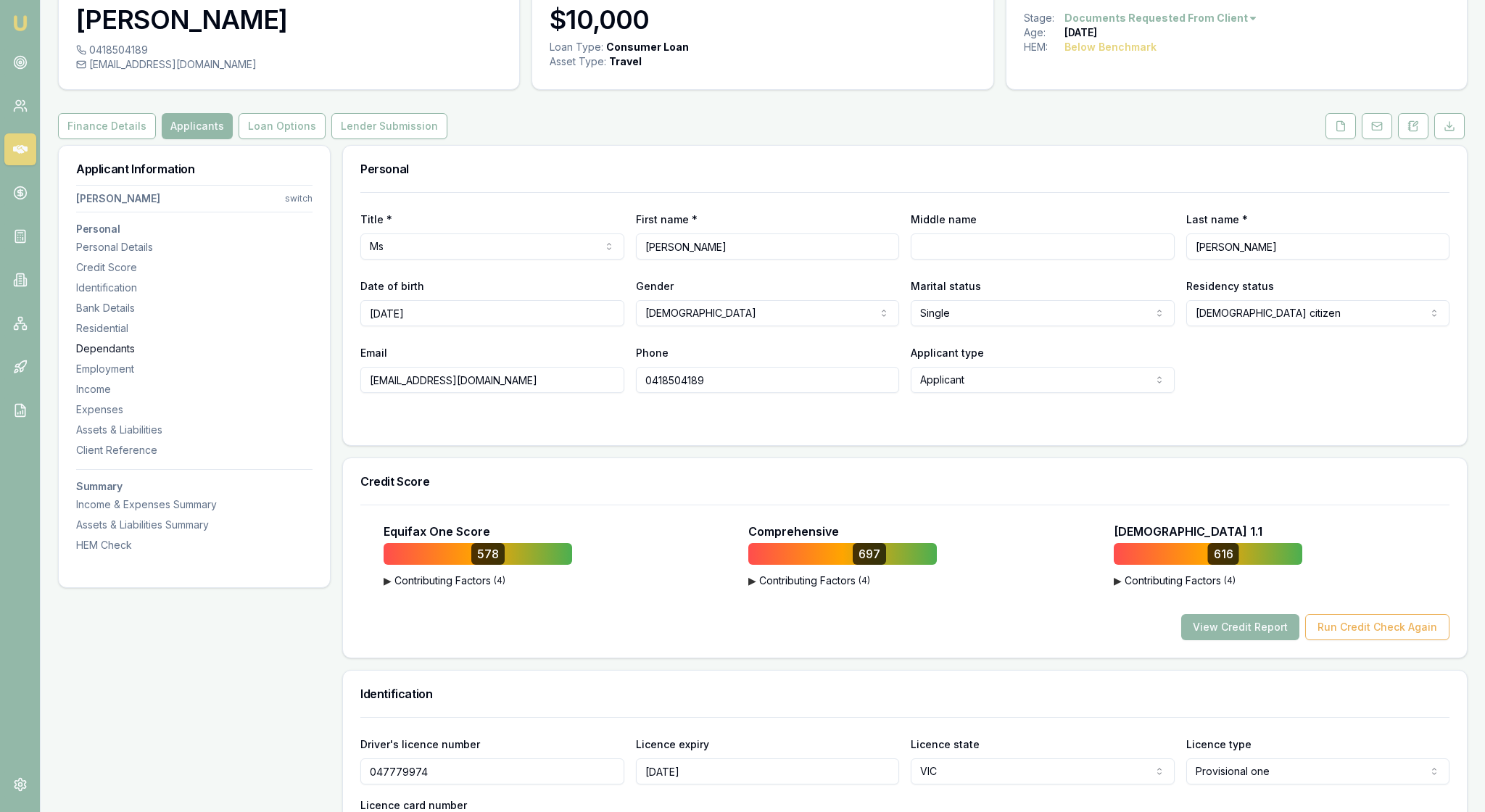
scroll to position [-17, 0]
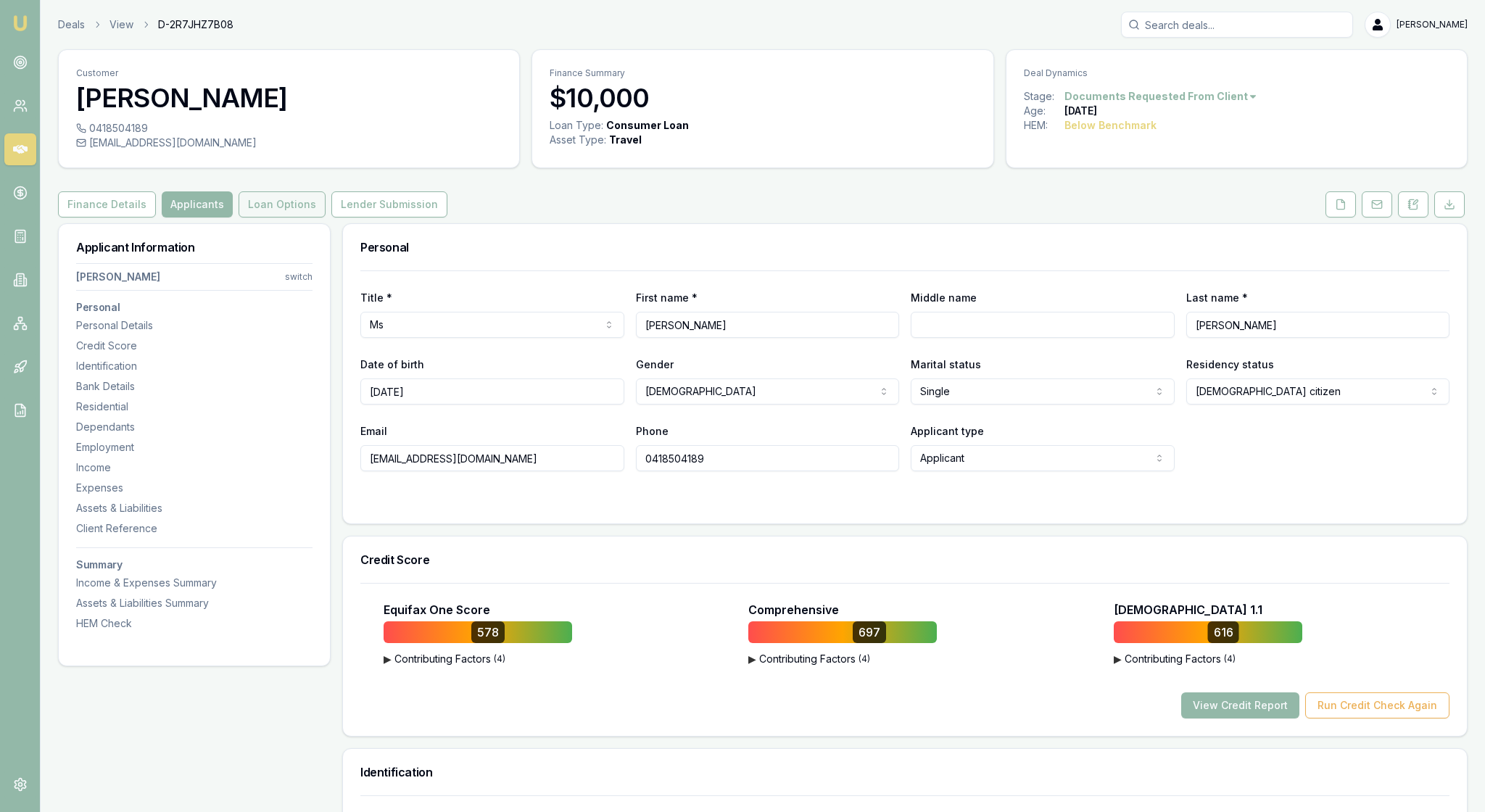
click at [326, 217] on button "Loan Options" at bounding box center [282, 205] width 87 height 26
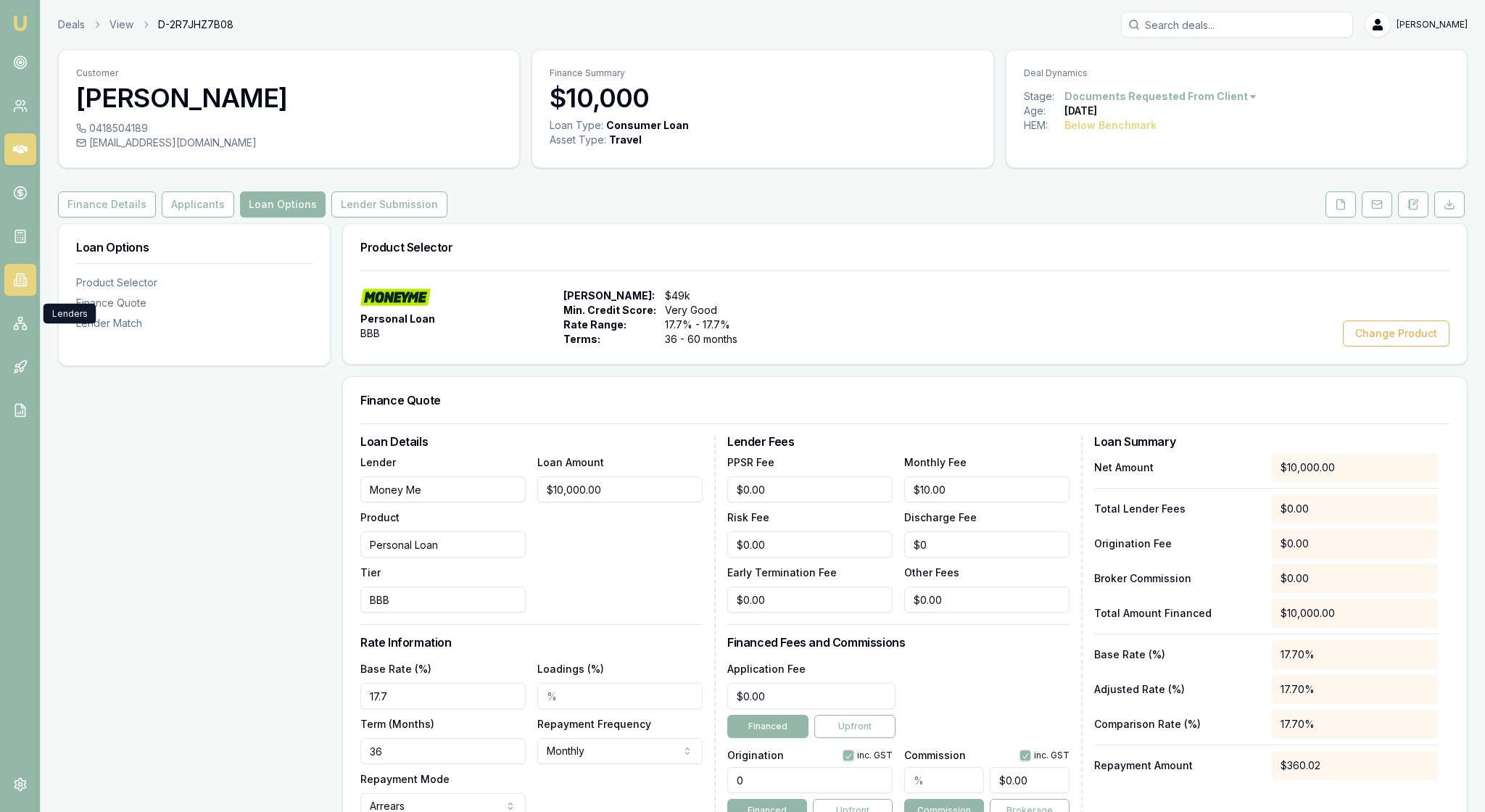
click at [21, 287] on icon at bounding box center [21, 280] width 15 height 15
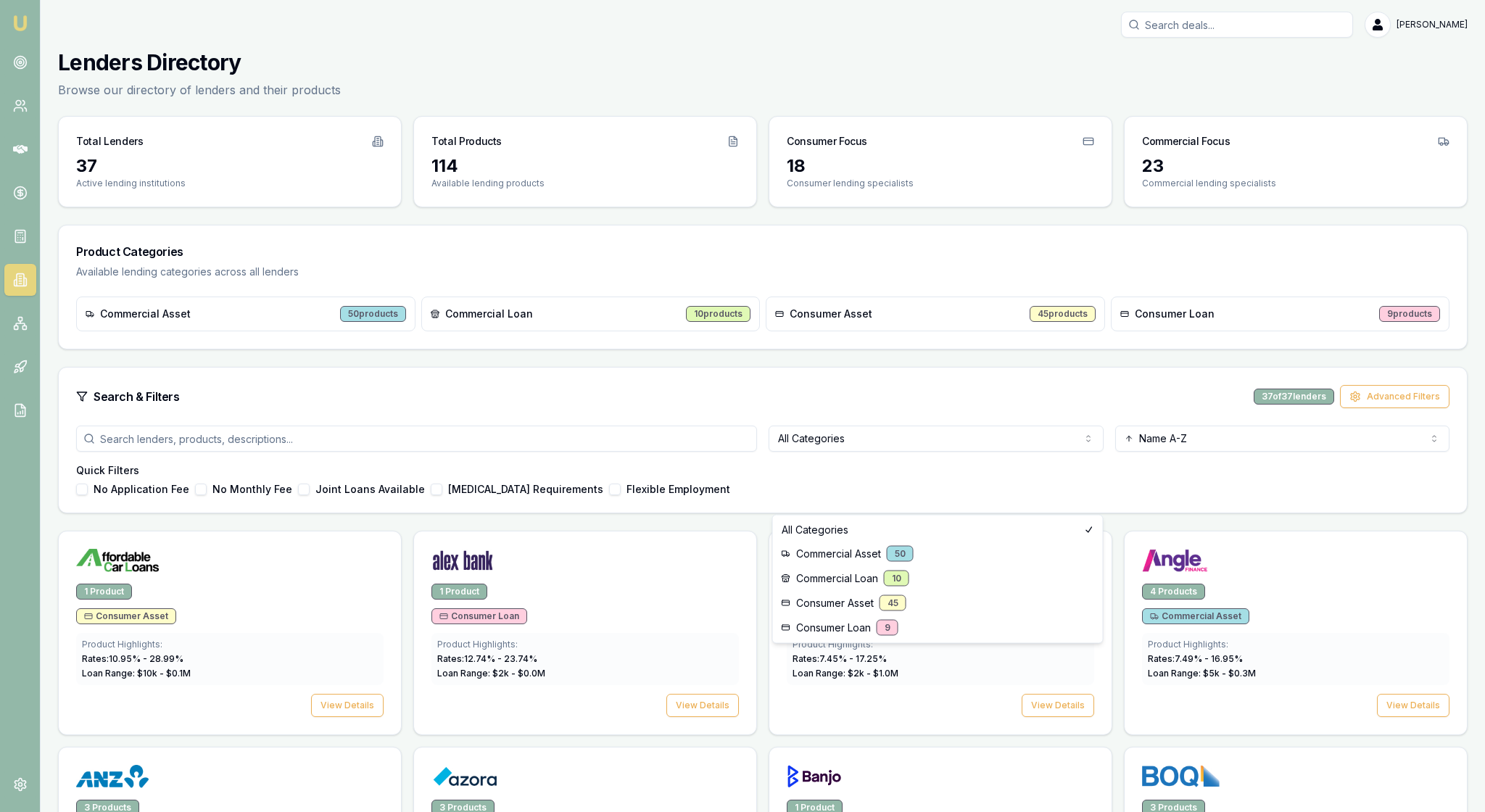
click at [1069, 496] on html "Emu Broker Rachael Connors Toggle Menu Lenders Directory Browse our directory o…" at bounding box center [742, 406] width 1485 height 812
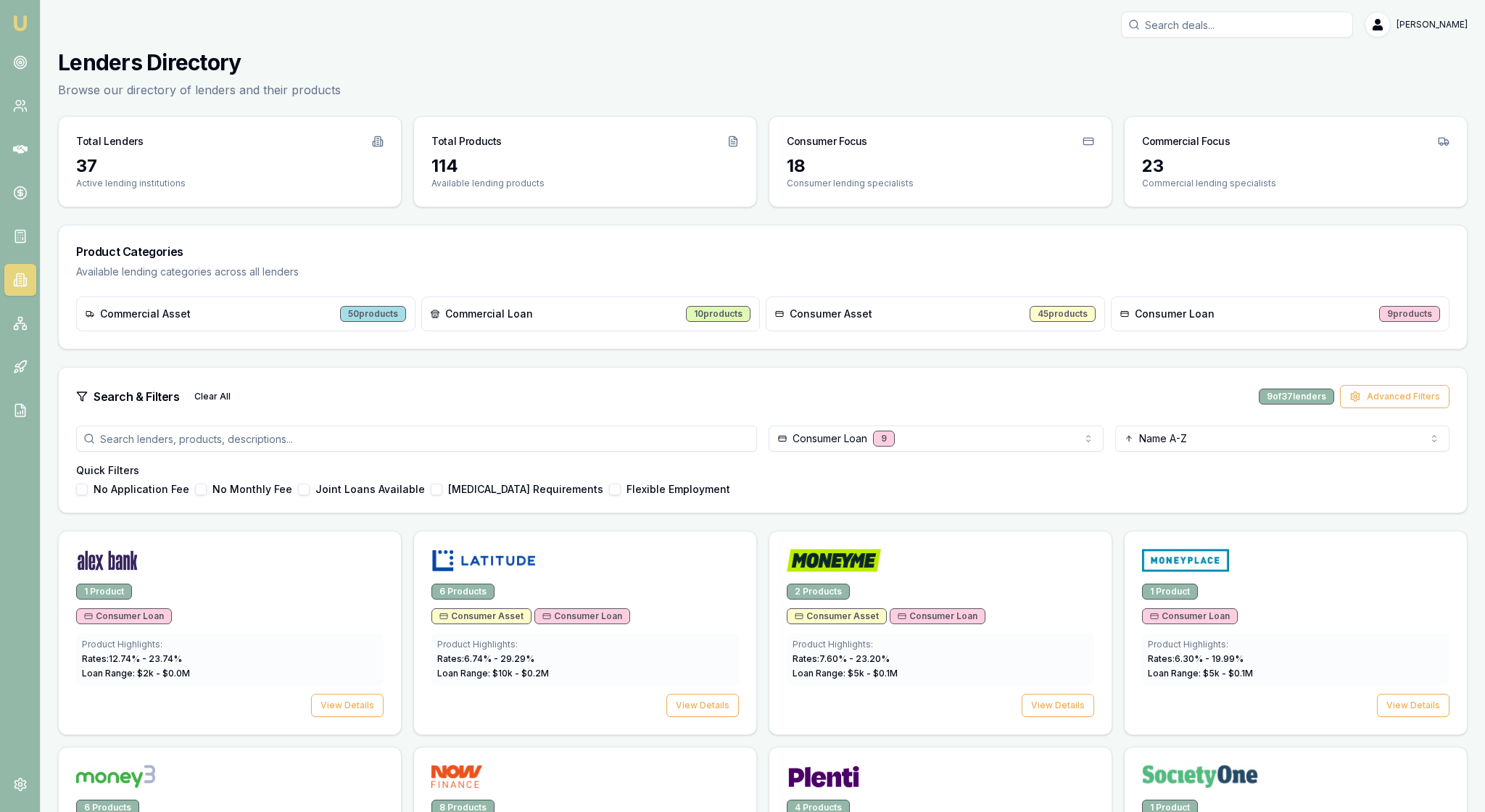
click at [932, 495] on div "No Application Fee No Monthly Fee Joint Loans Available Low Income Requirements…" at bounding box center [763, 489] width 1373 height 12
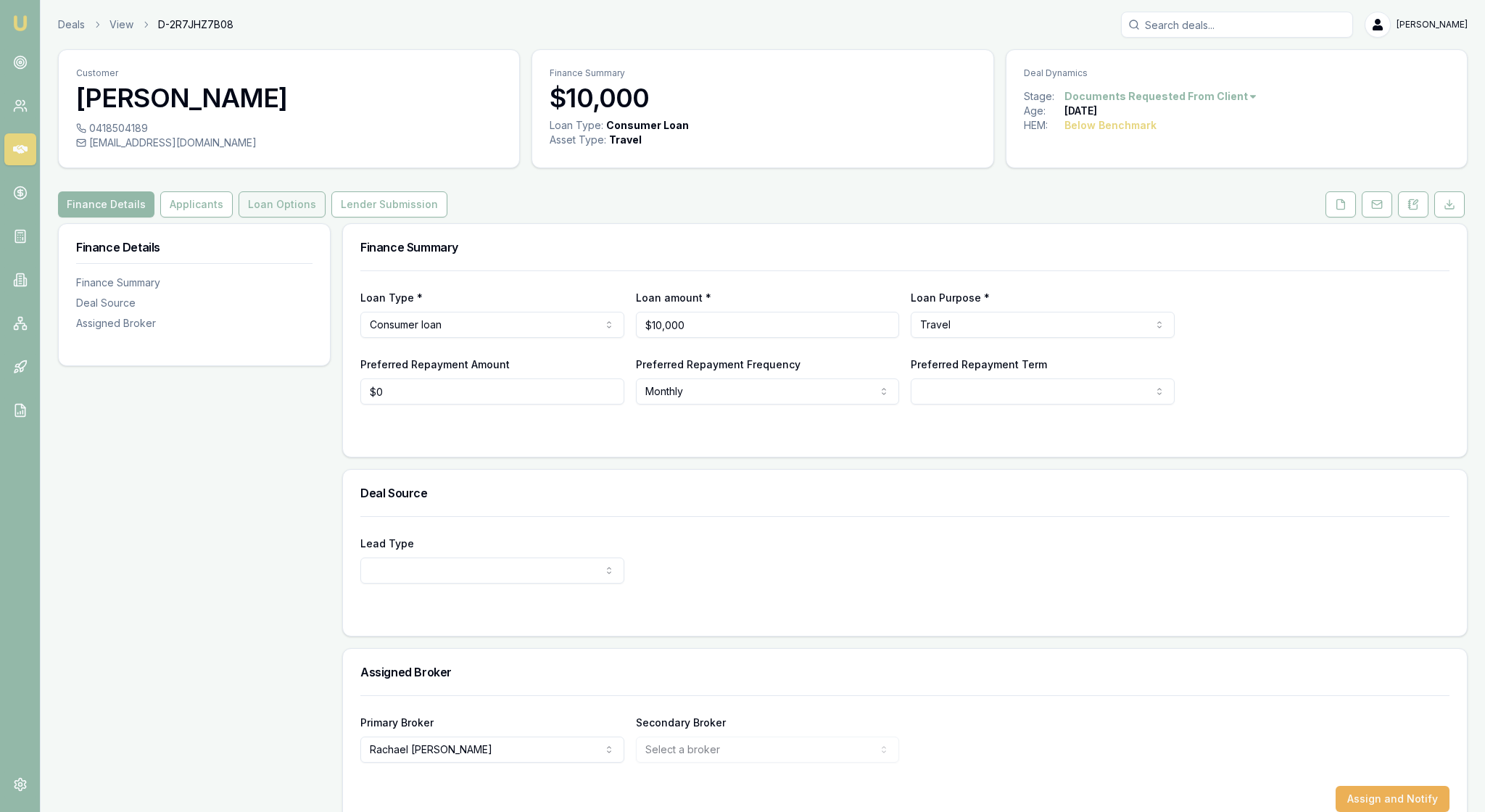
click at [325, 217] on button "Loan Options" at bounding box center [282, 205] width 87 height 26
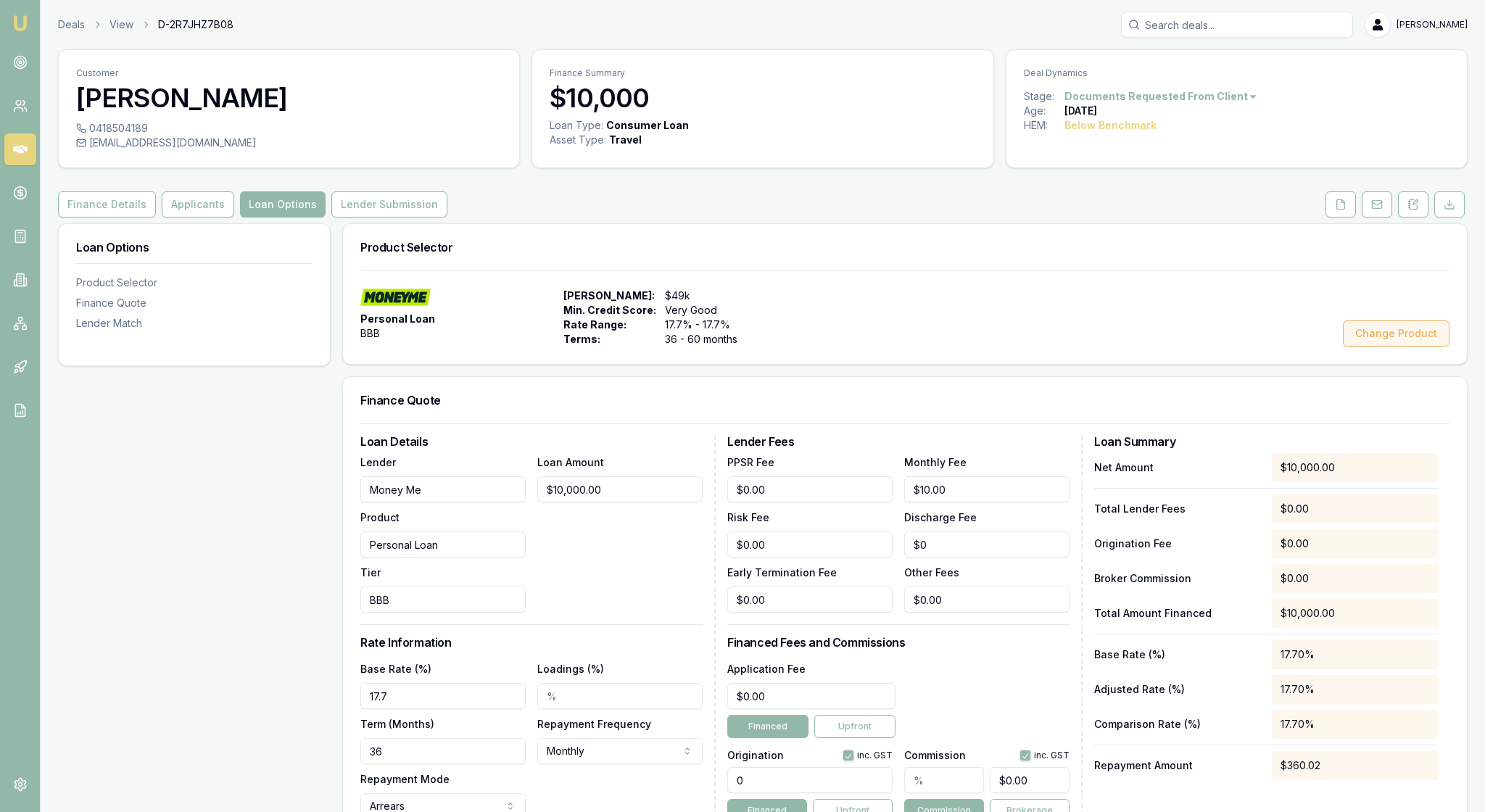
click at [1373, 346] on button "Change Product" at bounding box center [1396, 334] width 107 height 26
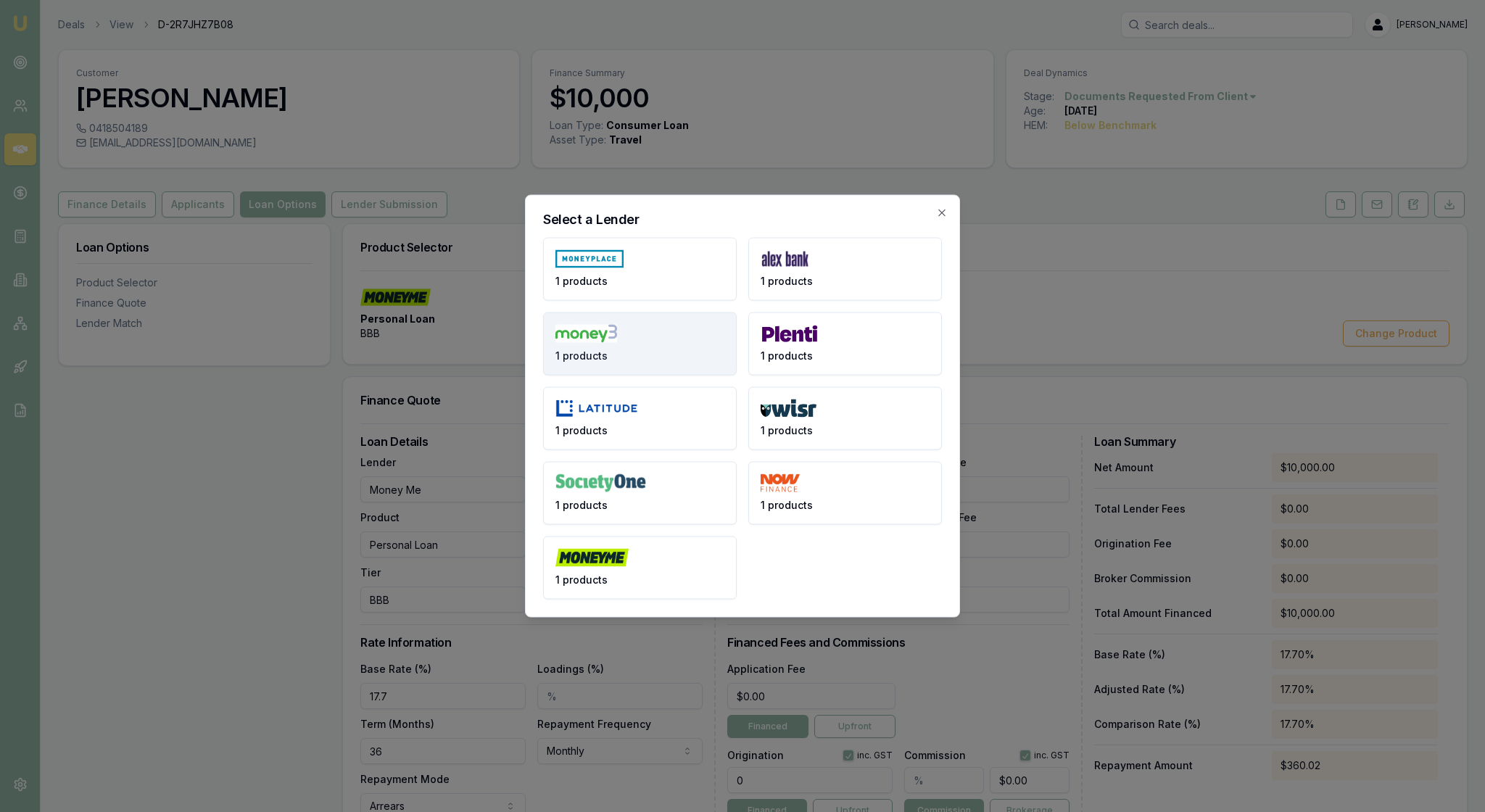
click at [648, 334] on button "1 products" at bounding box center [640, 344] width 193 height 63
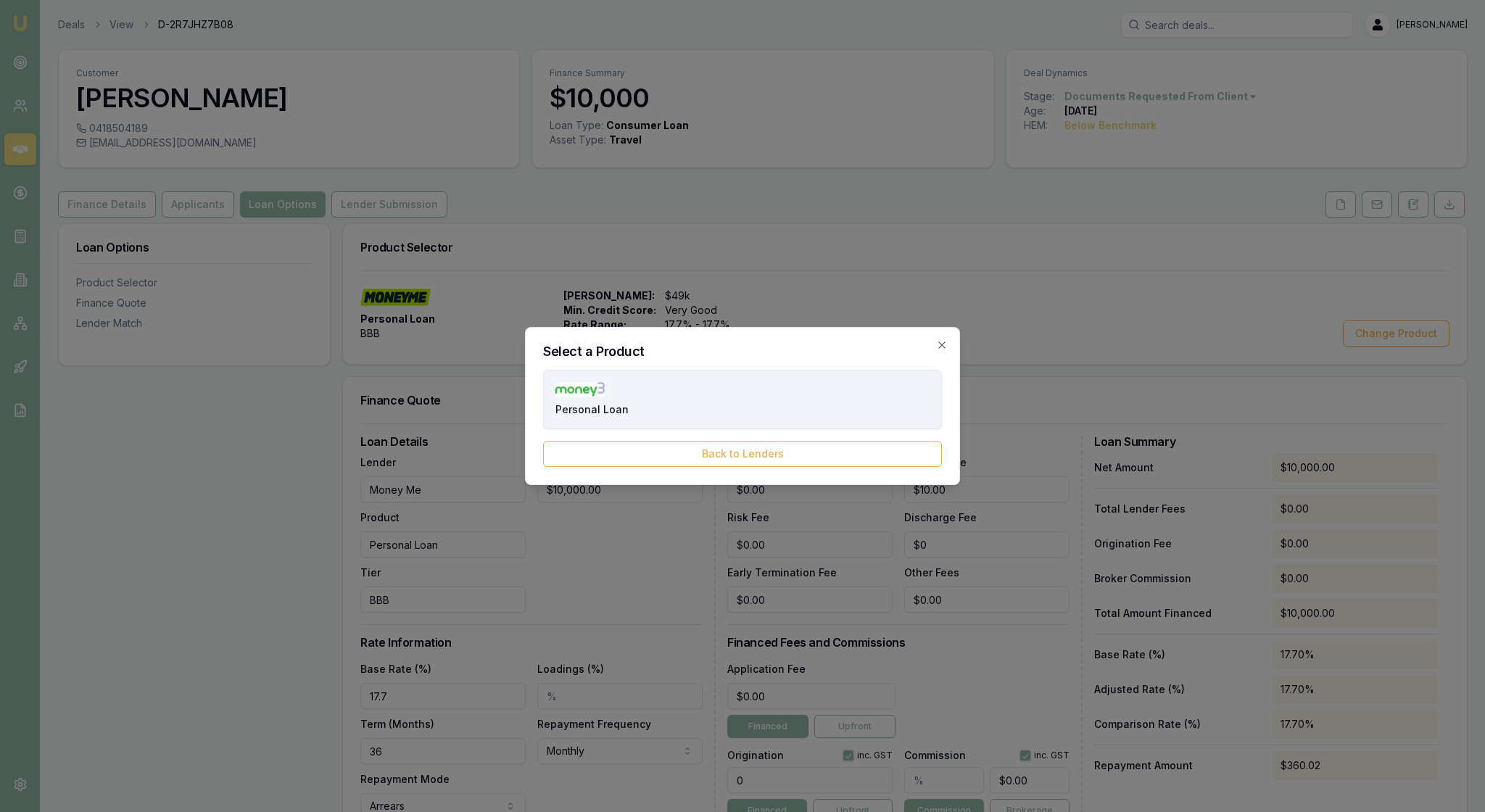
click at [795, 392] on button "Personal Loan" at bounding box center [742, 400] width 399 height 59
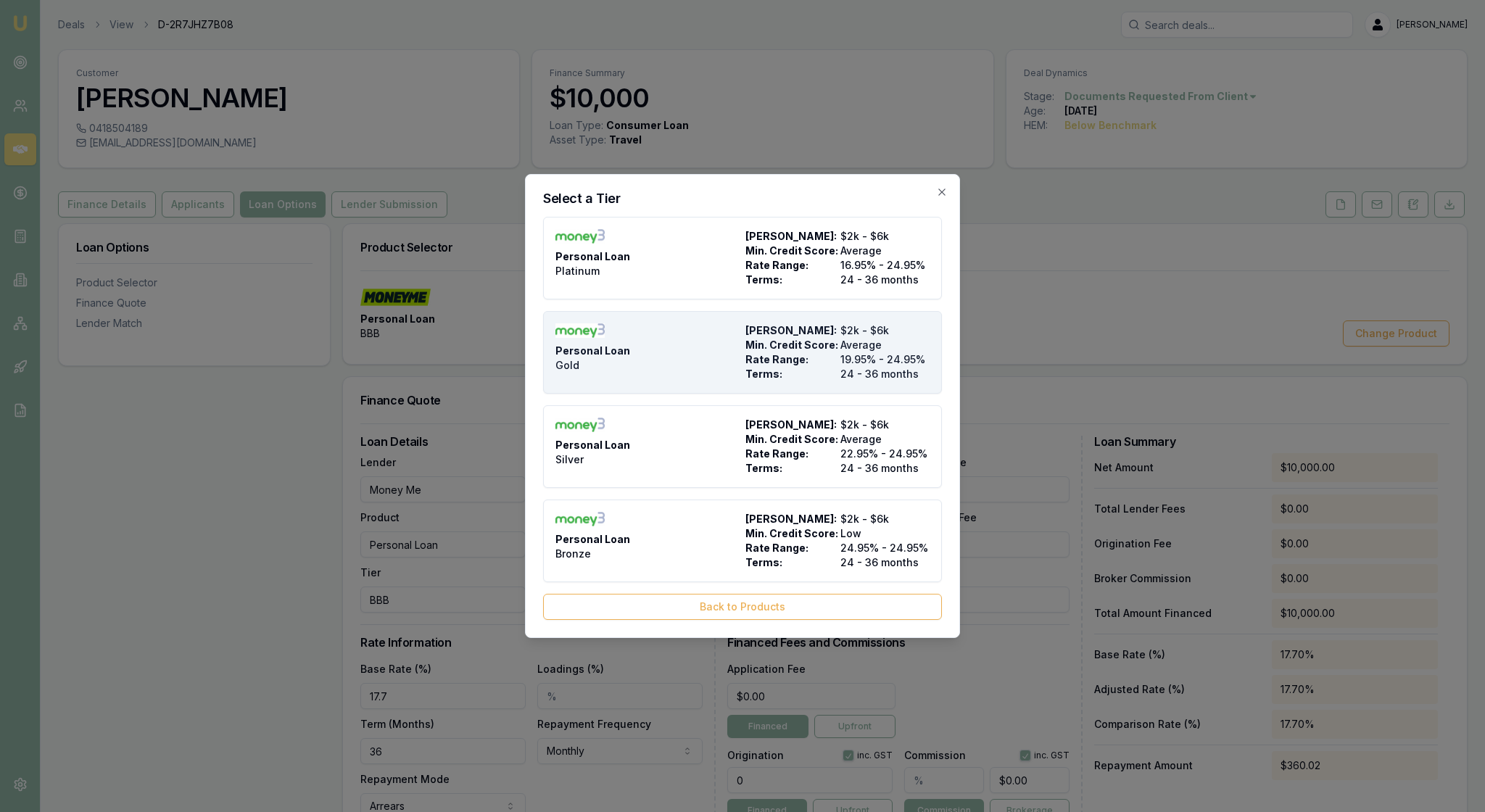
click at [713, 335] on div "Personal Loan Gold" at bounding box center [647, 352] width 184 height 58
type input "Money3"
type input "Gold"
type input "19.95"
type input "24"
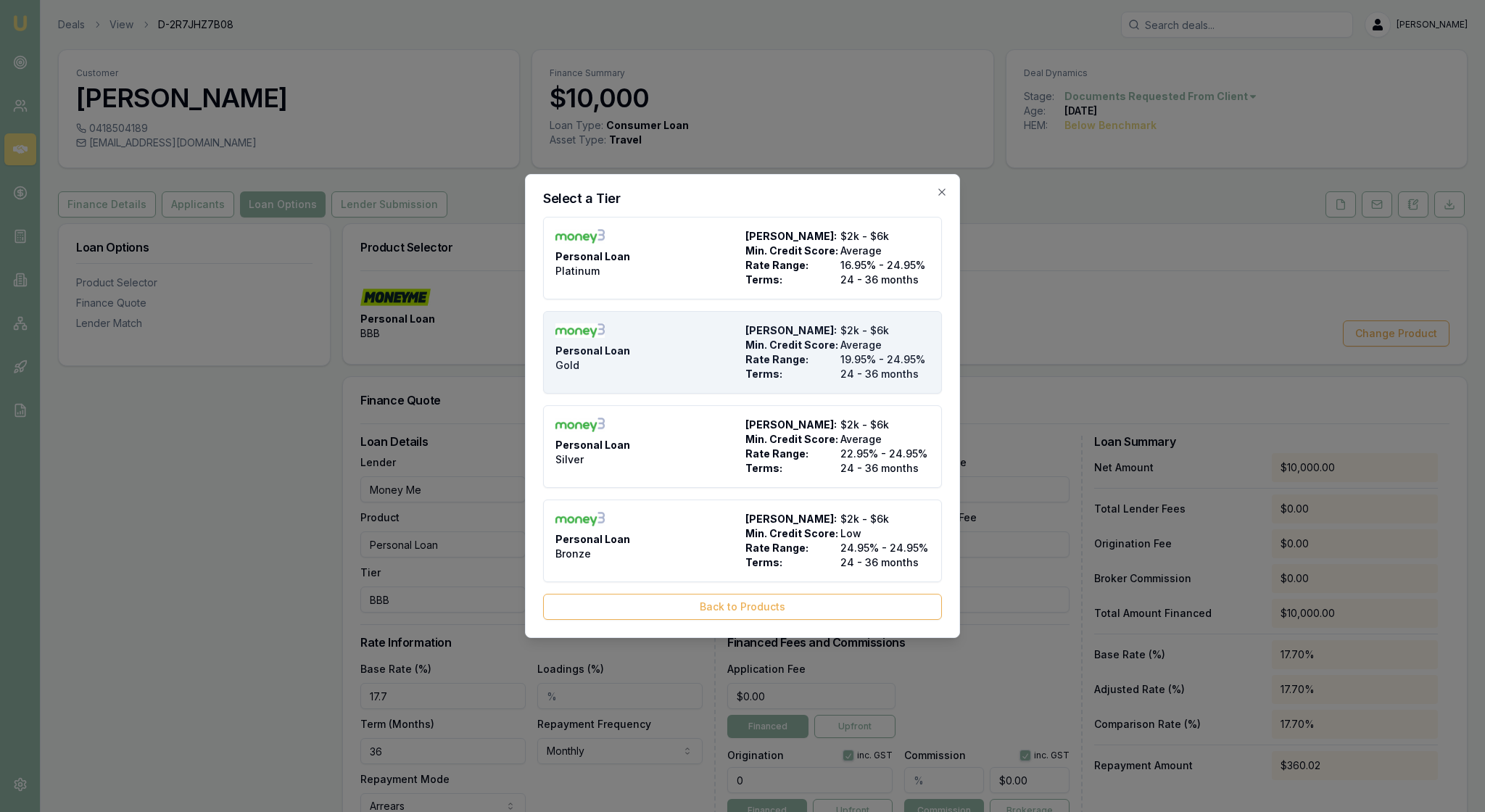
type input "$28.00"
type input "$995.00"
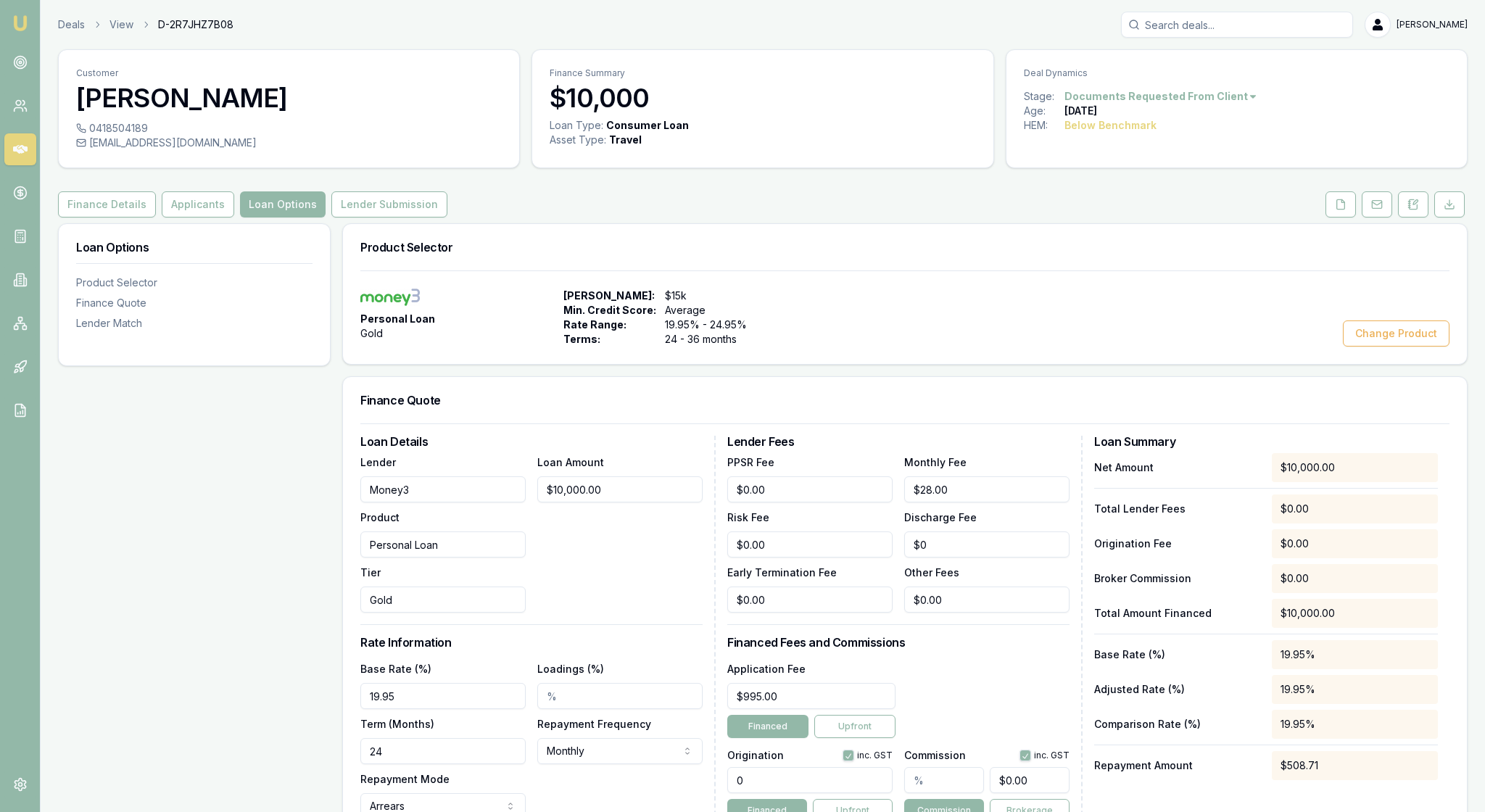
click at [1162, 363] on div "Personal Loan Gold Max Loan Amount: $15k Min. Credit Score: Average Rate Range:…" at bounding box center [905, 316] width 1124 height 93
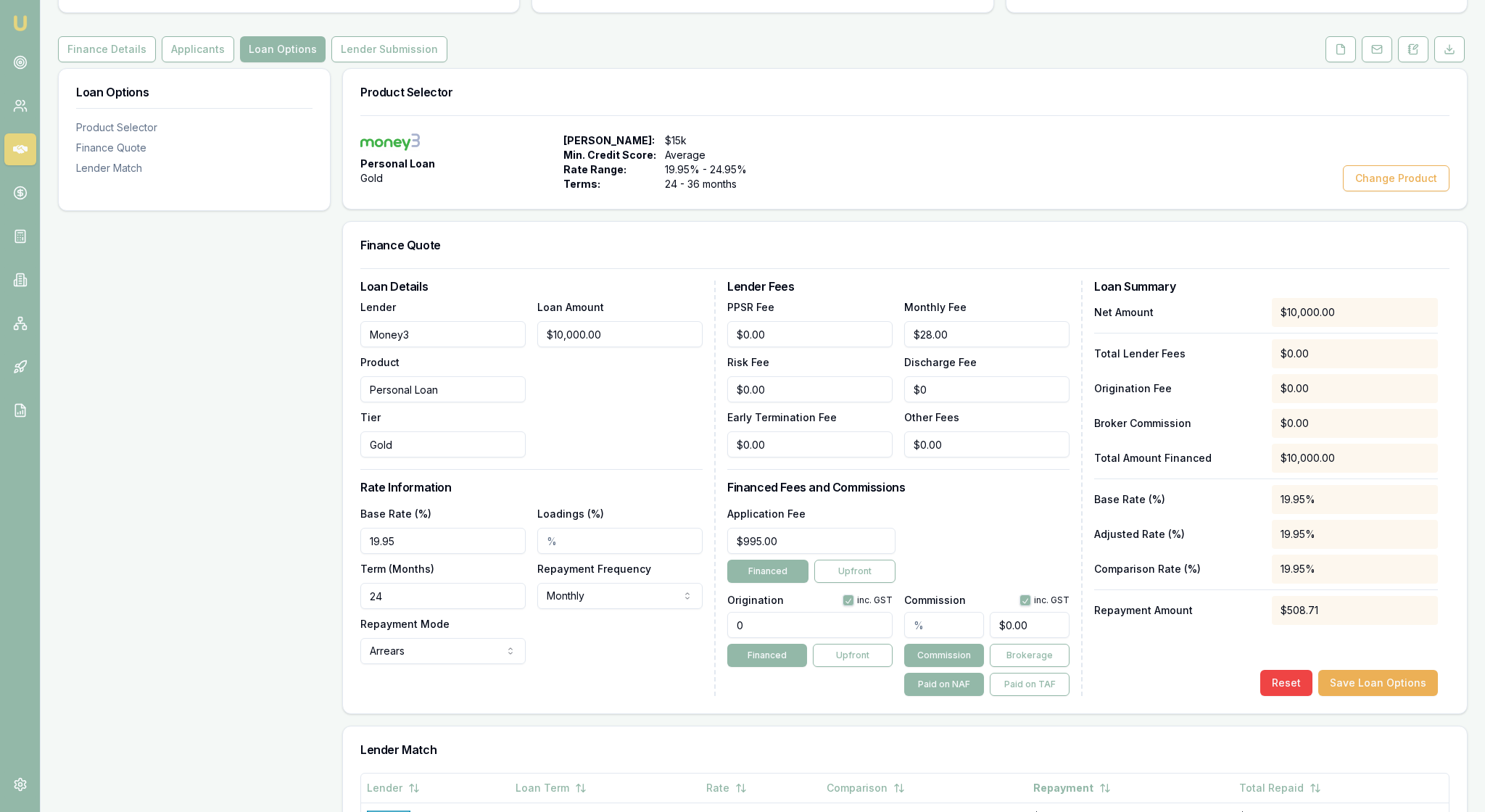
scroll to position [171, 0]
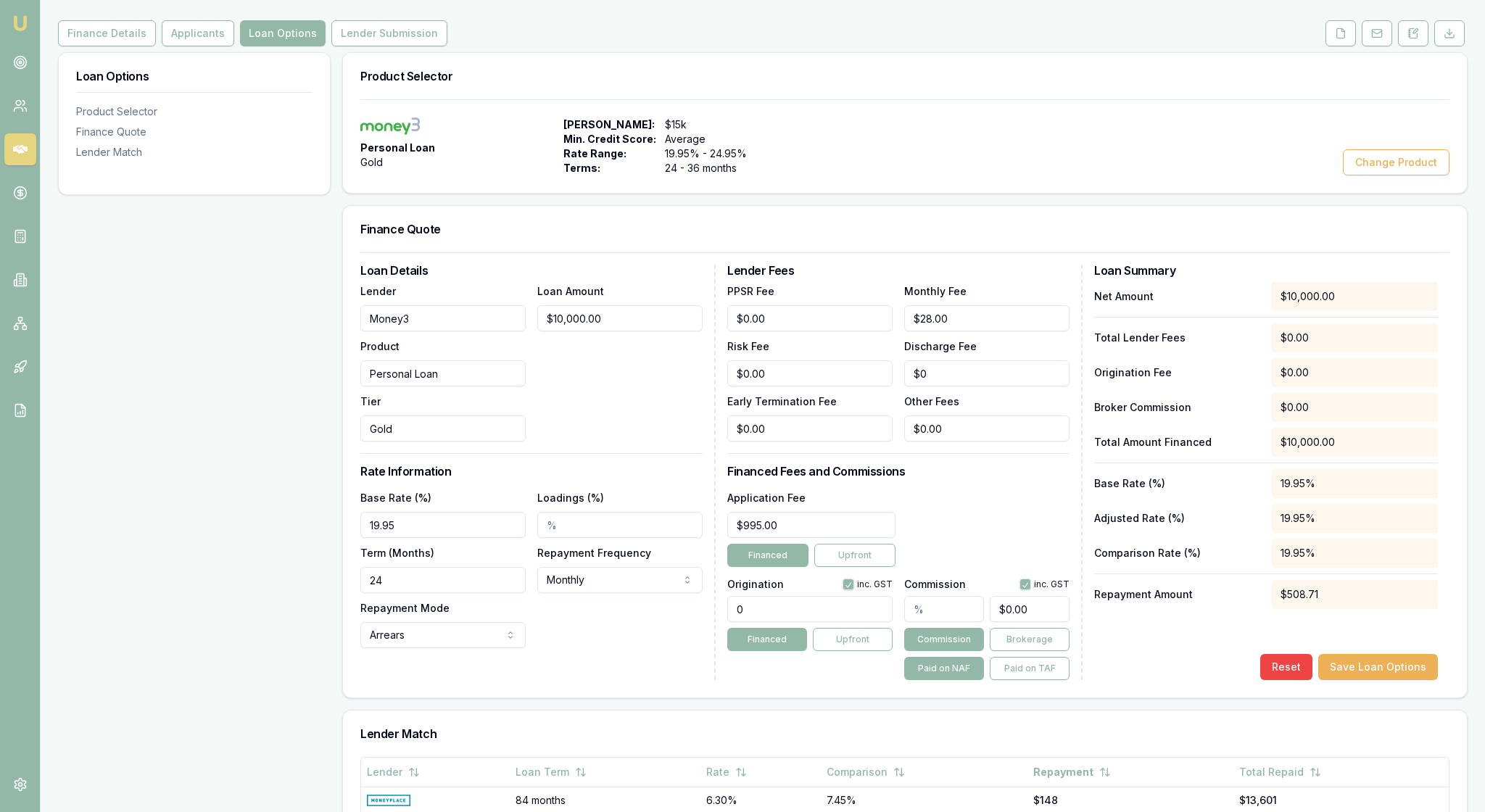
drag, startPoint x: 422, startPoint y: 676, endPoint x: 335, endPoint y: 672, distance: 87.1
click at [335, 672] on div "Loan Options Product Selector Finance Quote Lender Match Product Selector Perso…" at bounding box center [763, 586] width 1410 height 1068
type input "36"
click at [607, 648] on div "Base Rate (%) 19.95 Loadings (%) Term (Months) 36 Repayment Frequency Monthly W…" at bounding box center [531, 567] width 342 height 159
drag, startPoint x: 778, startPoint y: 701, endPoint x: 721, endPoint y: 699, distance: 57.0
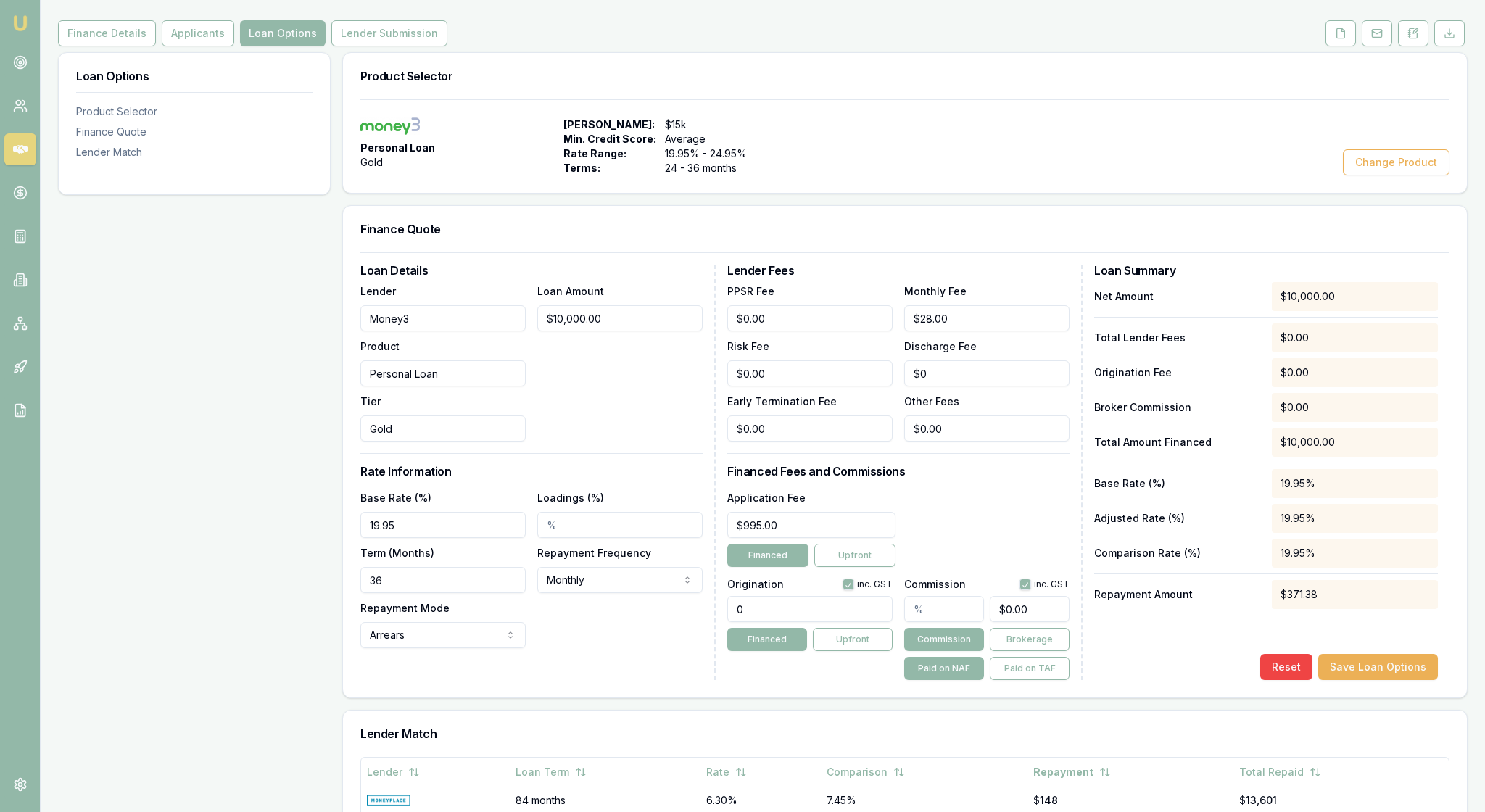
click at [721, 680] on div "Loan Details Lender Money3 Product Personal Loan Tier Gold Loan Amount $10,000.…" at bounding box center [905, 472] width 1089 height 415
type input "990.00"
click at [940, 622] on input "text" at bounding box center [944, 609] width 80 height 26
type input "9"
type input "$900.00"
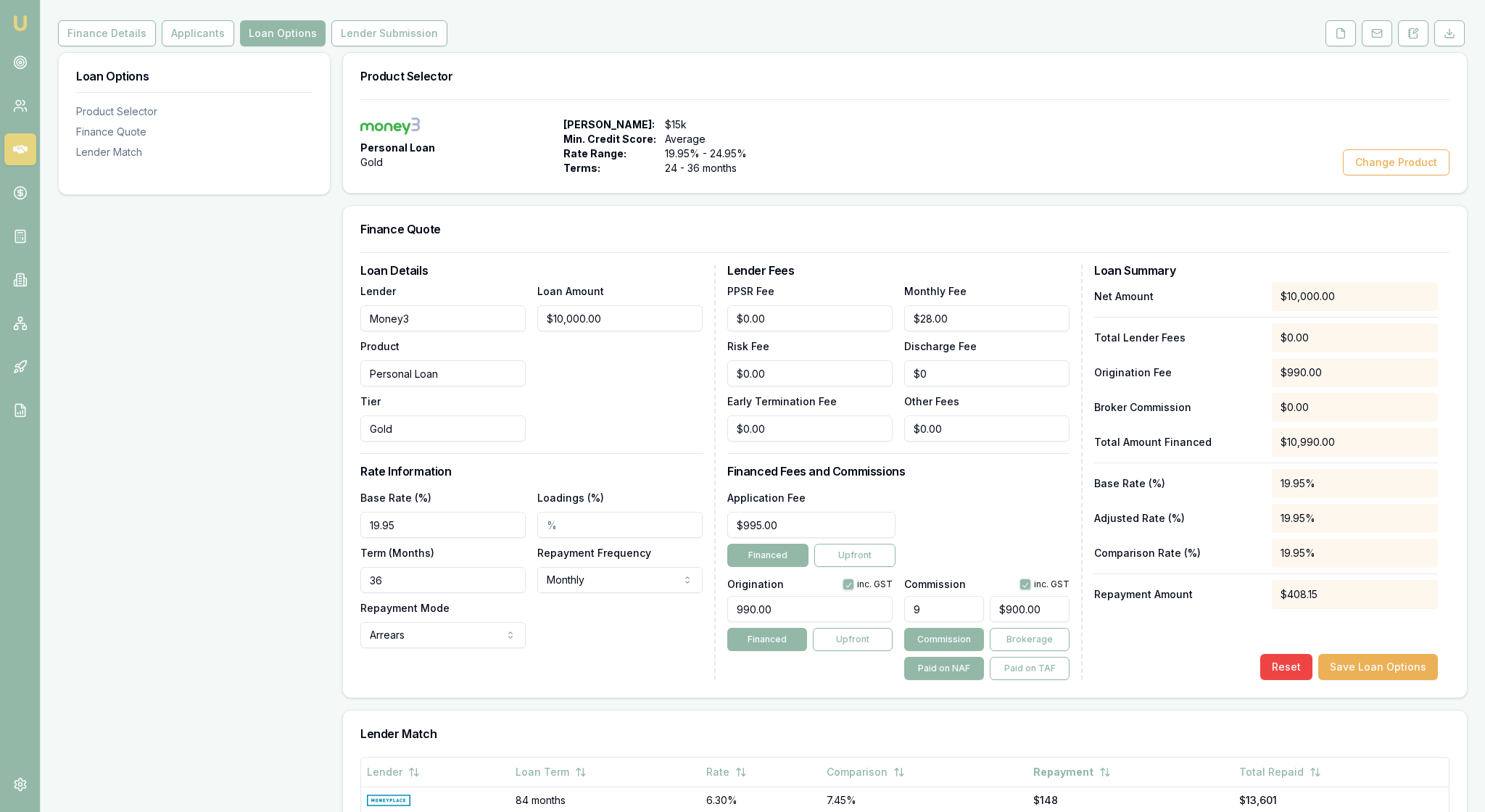
type input "99"
type input "$9,900.00"
type input "995"
type input "$99,500.00"
type input "99"
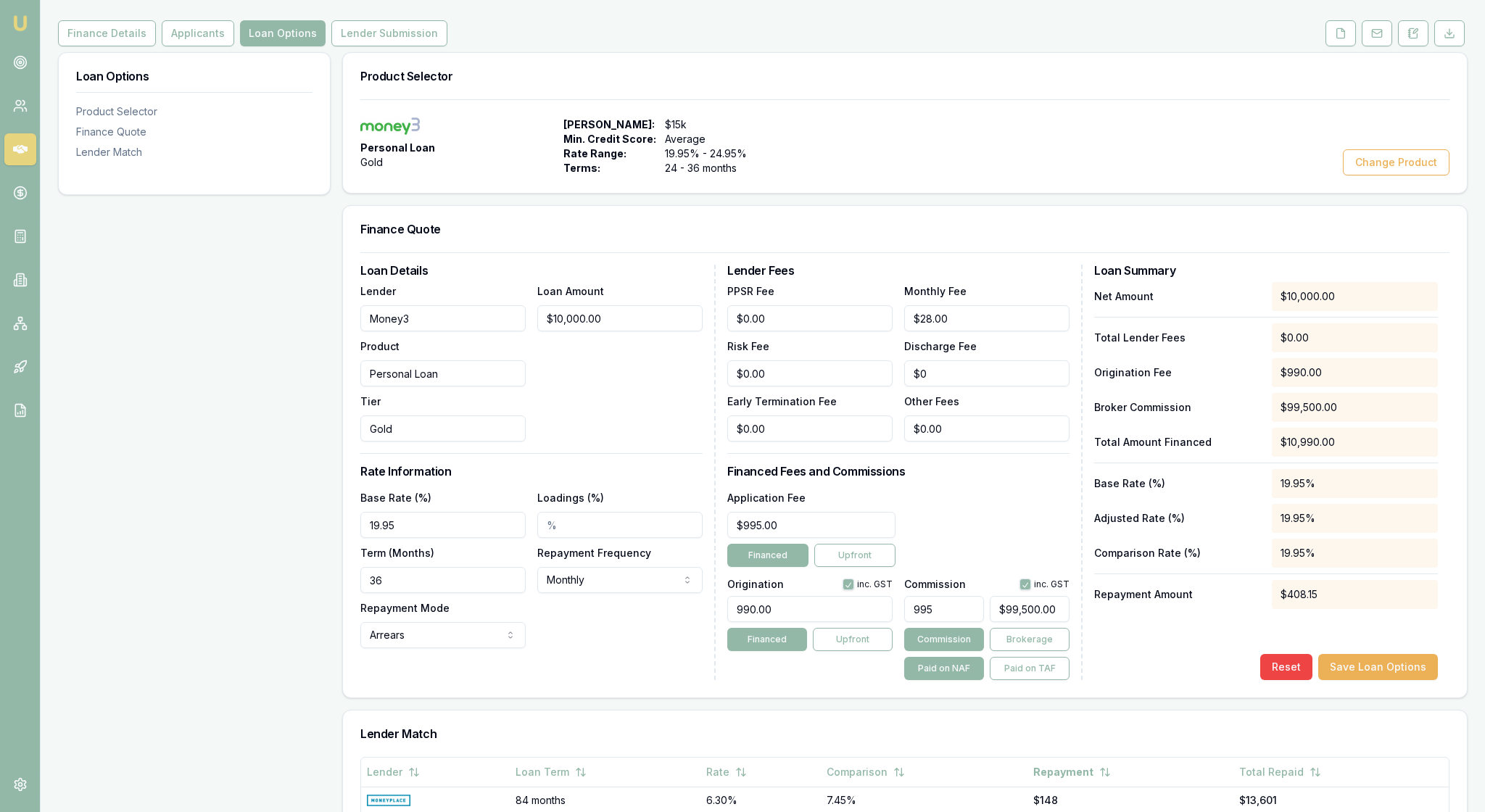
type input "$9,900.00"
type input "9"
type input "$900.00"
type input "0"
click at [1033, 622] on input "0" at bounding box center [1030, 609] width 80 height 26
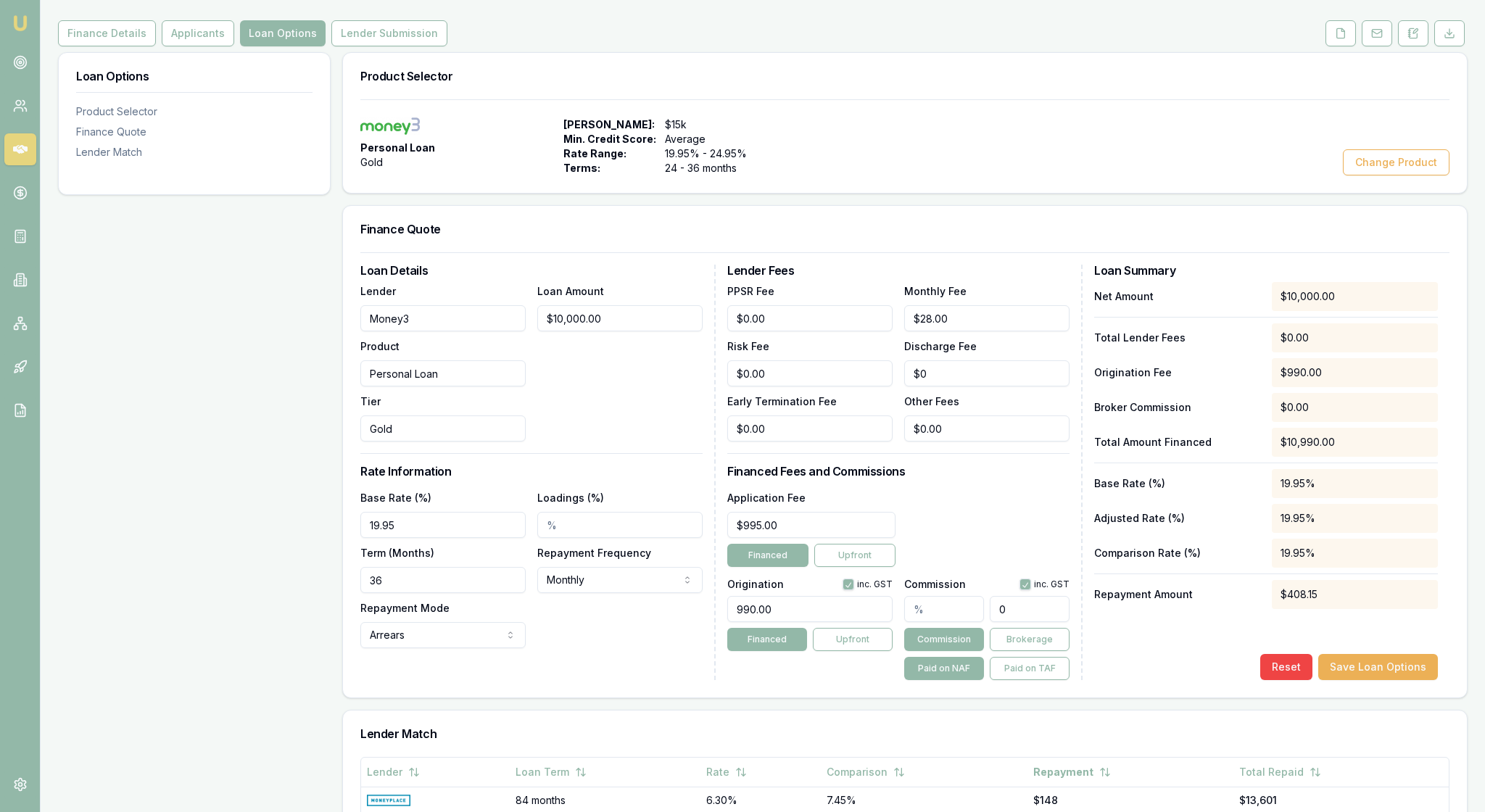
type input "0.09"
type input "09"
type input "0.9900000000000001"
type input "099"
type input "9.950000000000001"
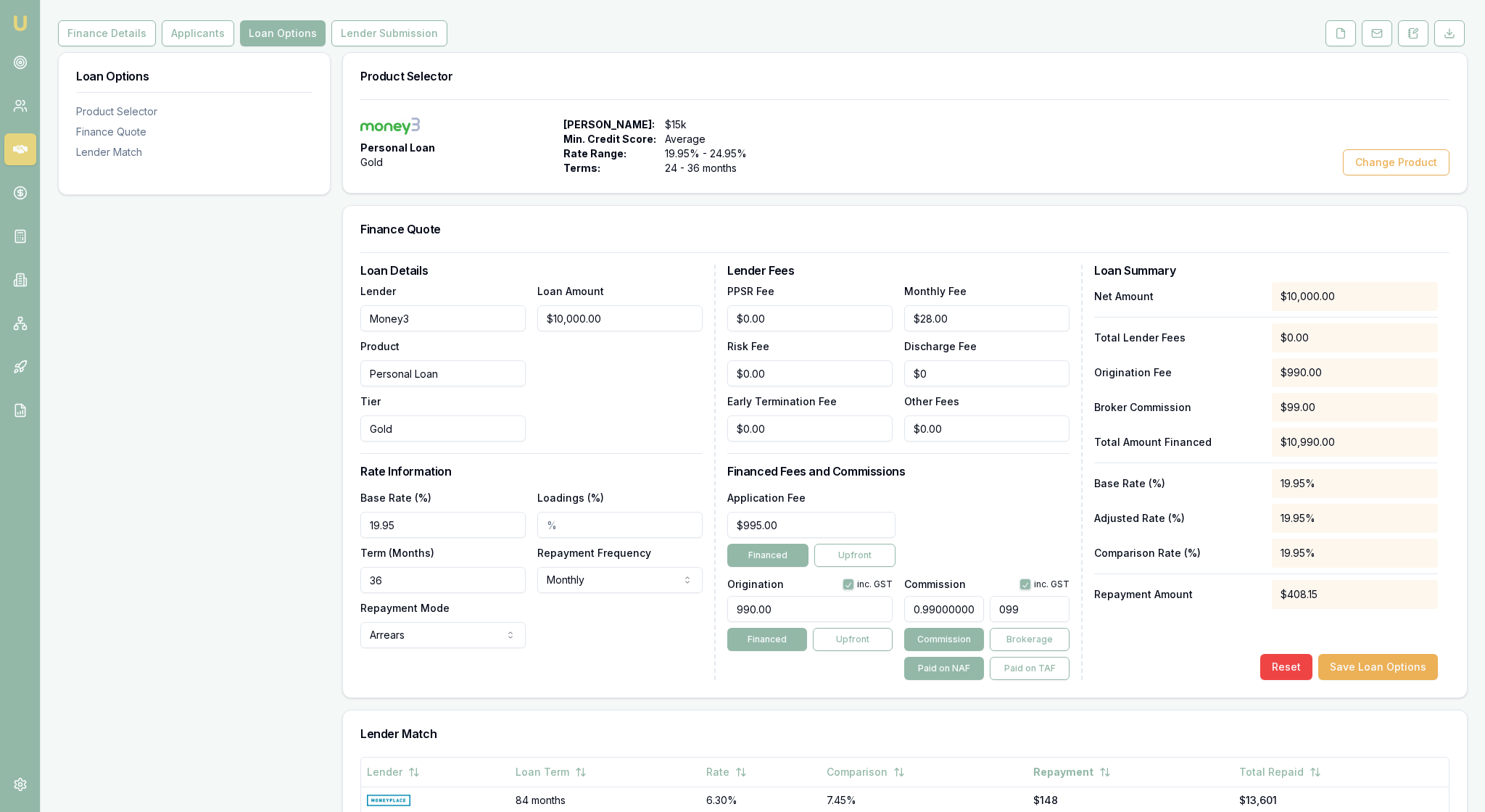
type input "0995"
type input "0.9900000000000001"
type input "099"
type input "0.09"
type input "0"
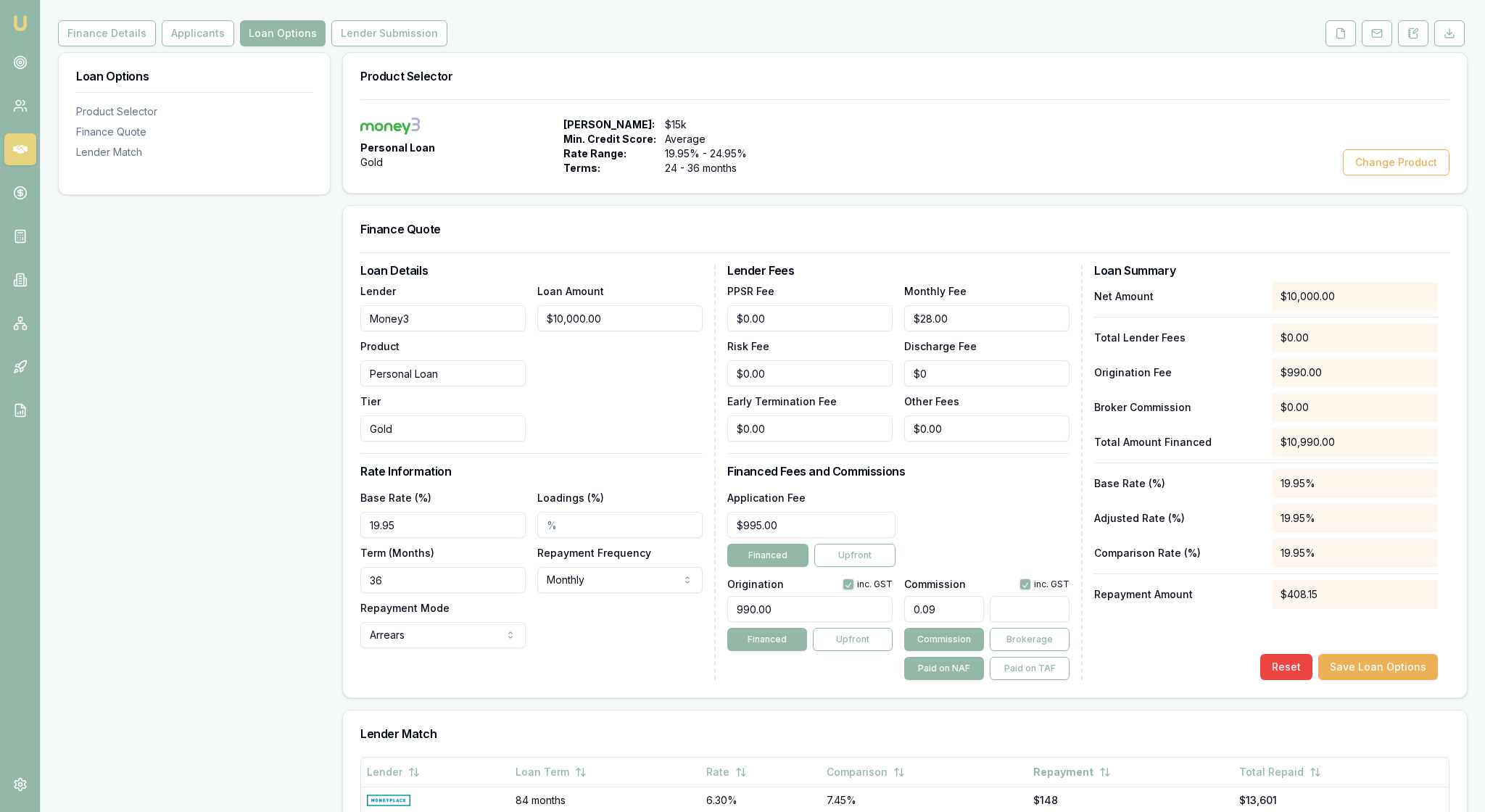
type input "9"
type input "0.9900000000000001"
type input "99"
type input "9.950000000000001"
type input "995"
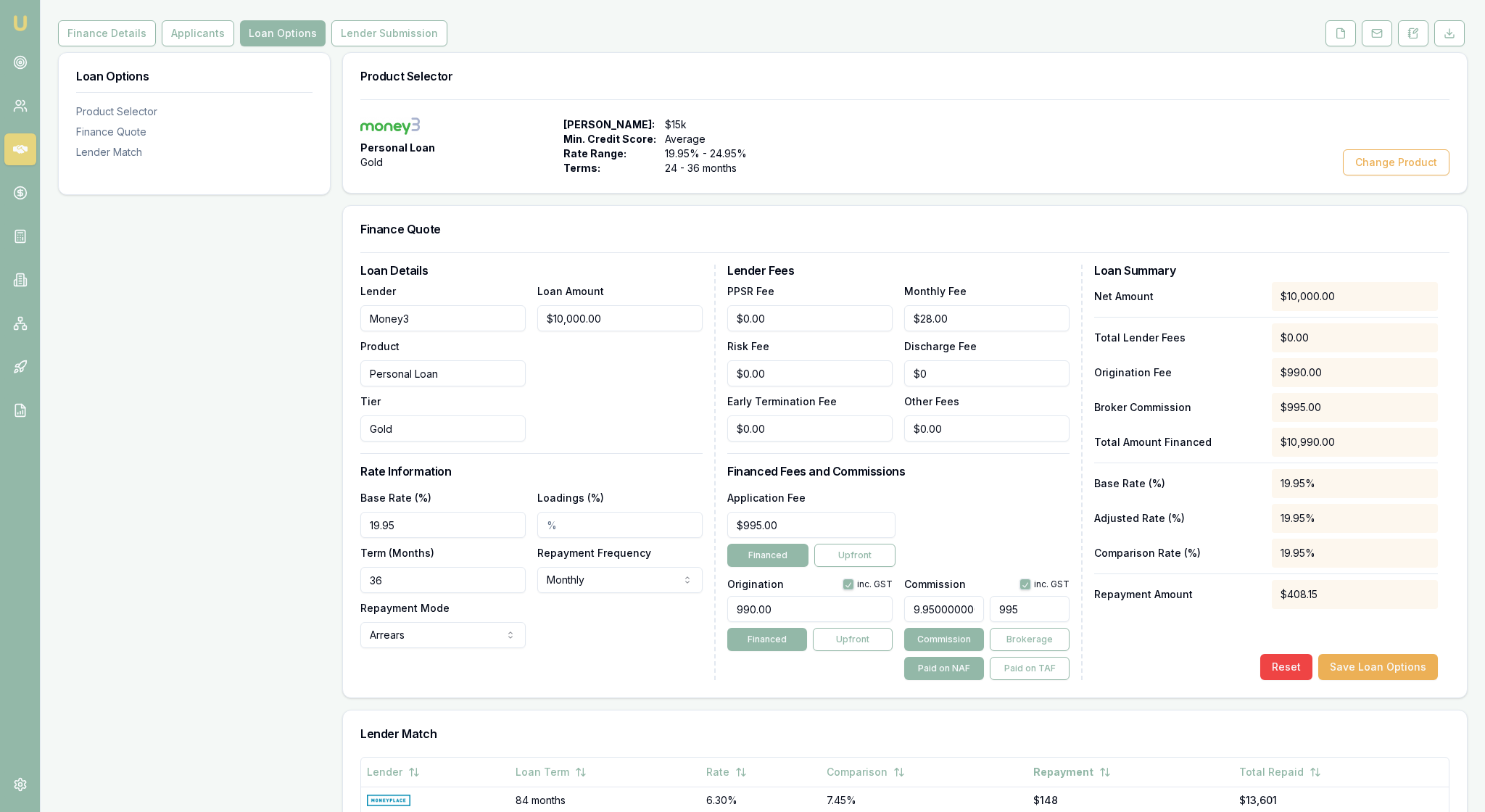
type input "0.9900000000000001"
type input "99"
type input "0.09"
type input "9"
type input "$0.00"
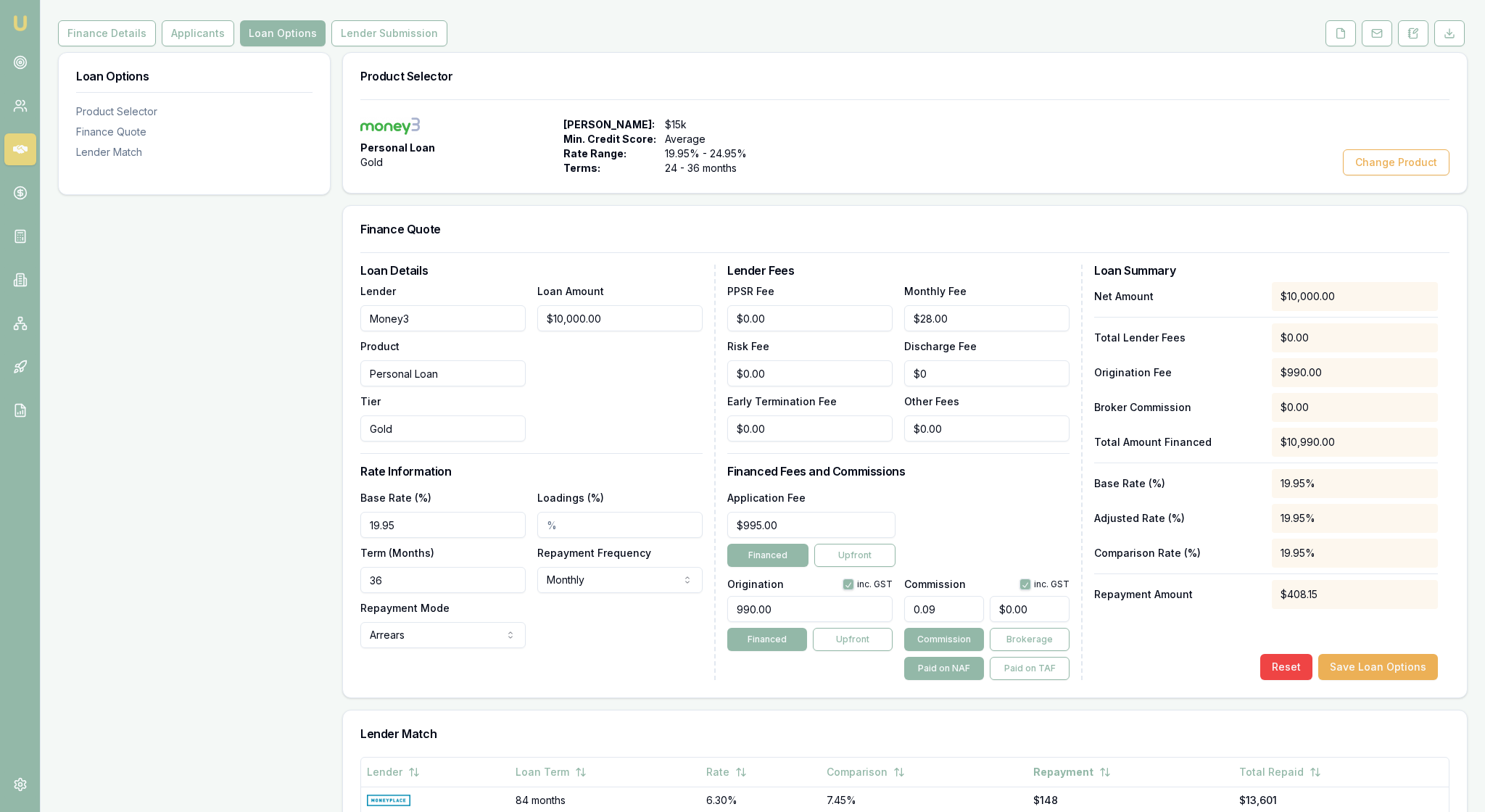
drag, startPoint x: 957, startPoint y: 700, endPoint x: 869, endPoint y: 699, distance: 88.0
click at [869, 680] on div "Origination inc. GST 990.00 Financed Upfront Commission inc. GST 0.09 $0.00 Com…" at bounding box center [898, 626] width 342 height 107
type input "1"
type input "$100.00"
type input "10"
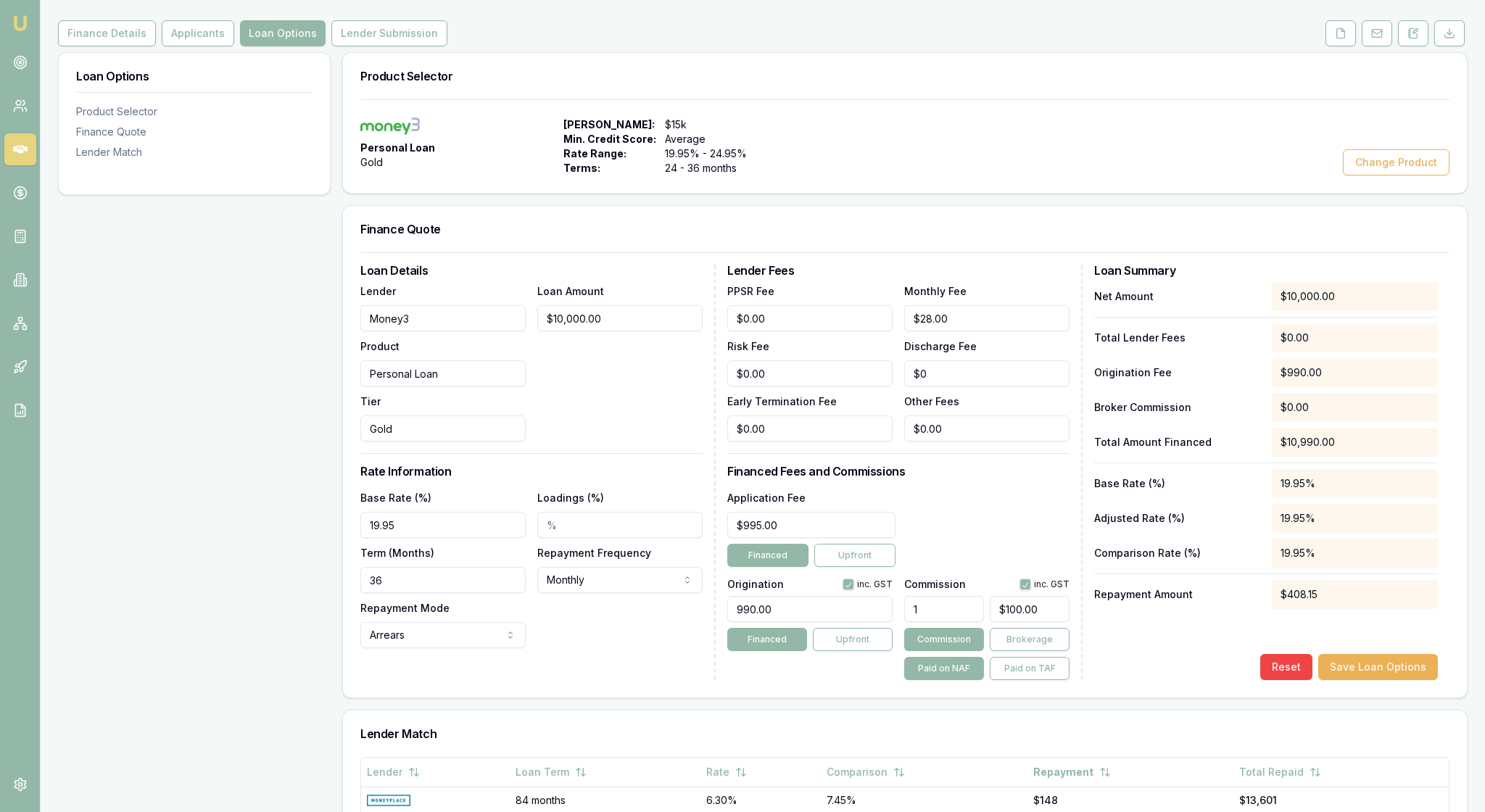
type input "$1,000.00"
type input "10.00%"
click at [1110, 680] on div "Net Amount $10,000.00 Total Lender Fees $0.00 Origination Fee $990.00 Broker Co…" at bounding box center [1266, 481] width 344 height 398
click at [1368, 680] on button "Save Loan Options" at bounding box center [1378, 667] width 120 height 26
click at [321, 46] on button "Loan Options" at bounding box center [283, 34] width 86 height 26
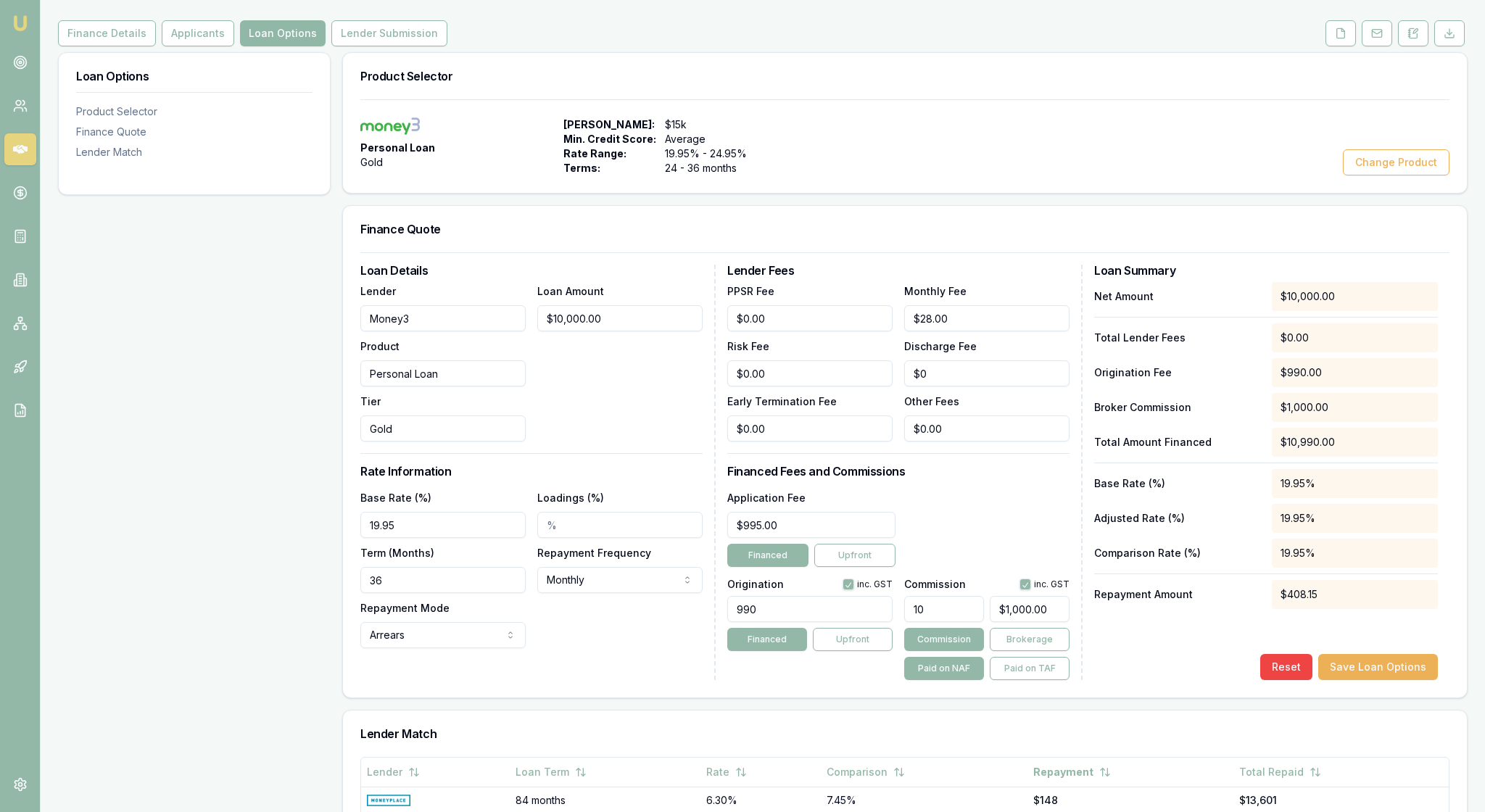
scroll to position [0, 0]
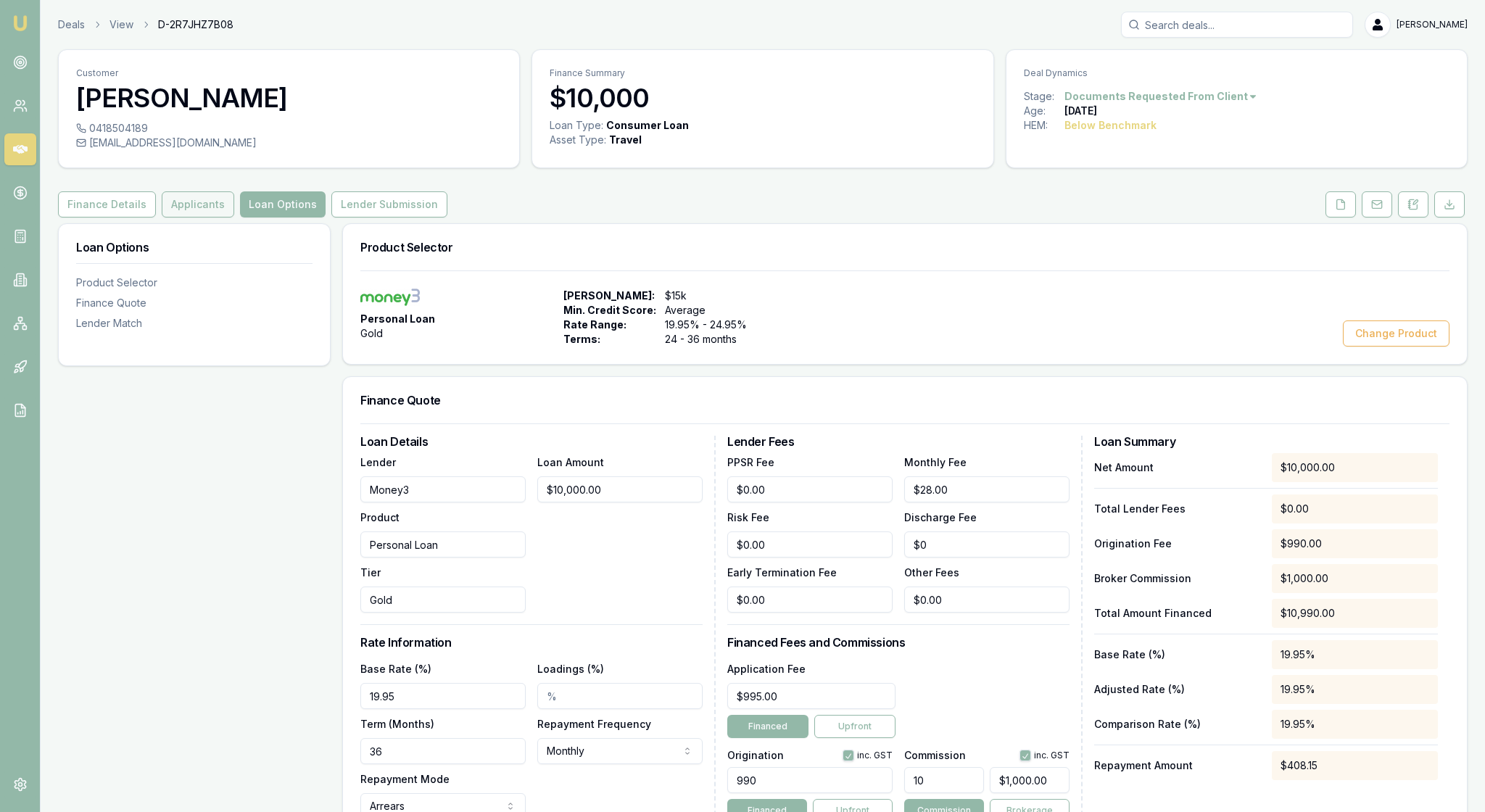
click at [234, 217] on button "Applicants" at bounding box center [198, 205] width 73 height 26
